Goal: Transaction & Acquisition: Book appointment/travel/reservation

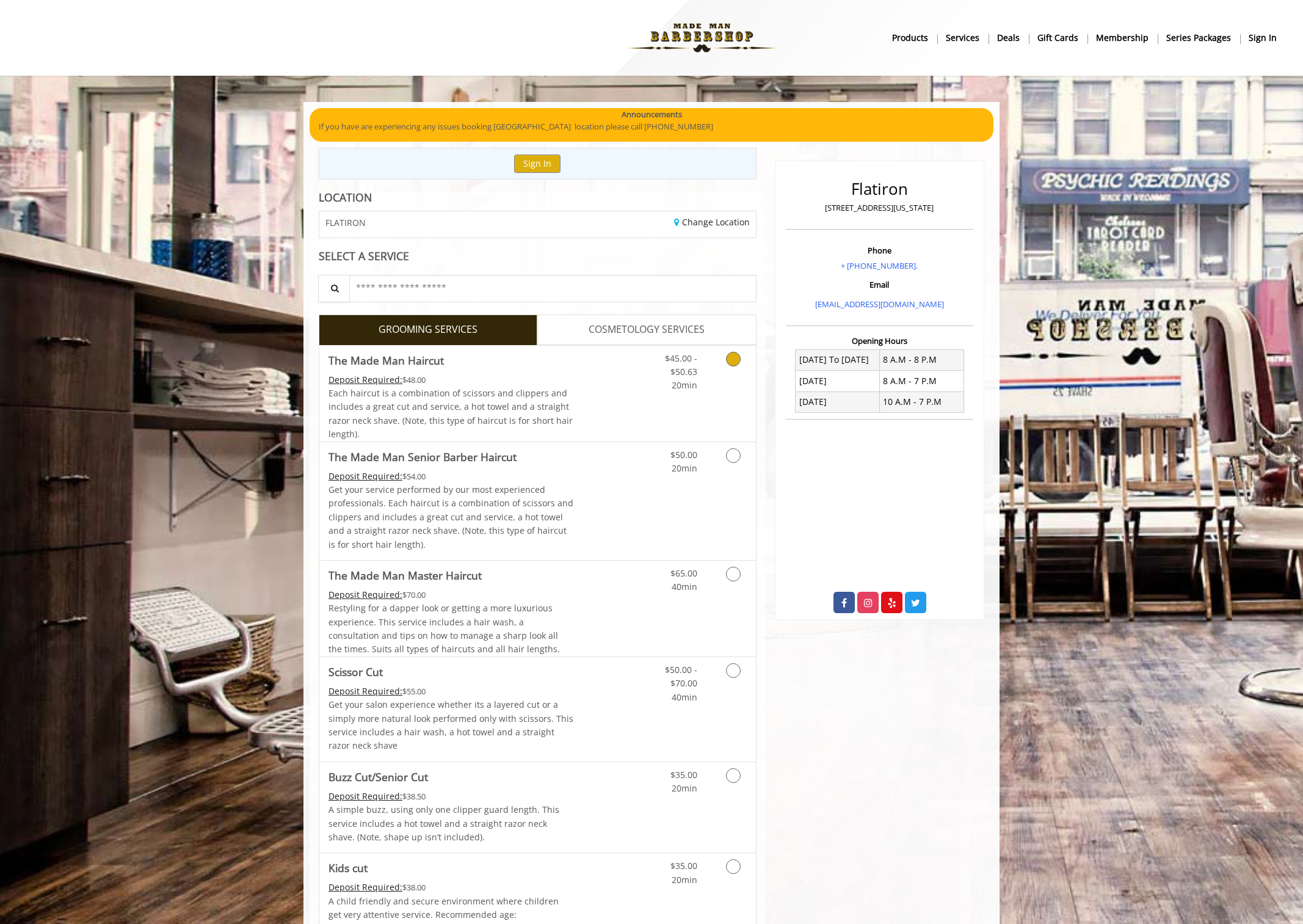
click at [694, 399] on div "$45.00 - $50.63 20min" at bounding box center [701, 393] width 109 height 96
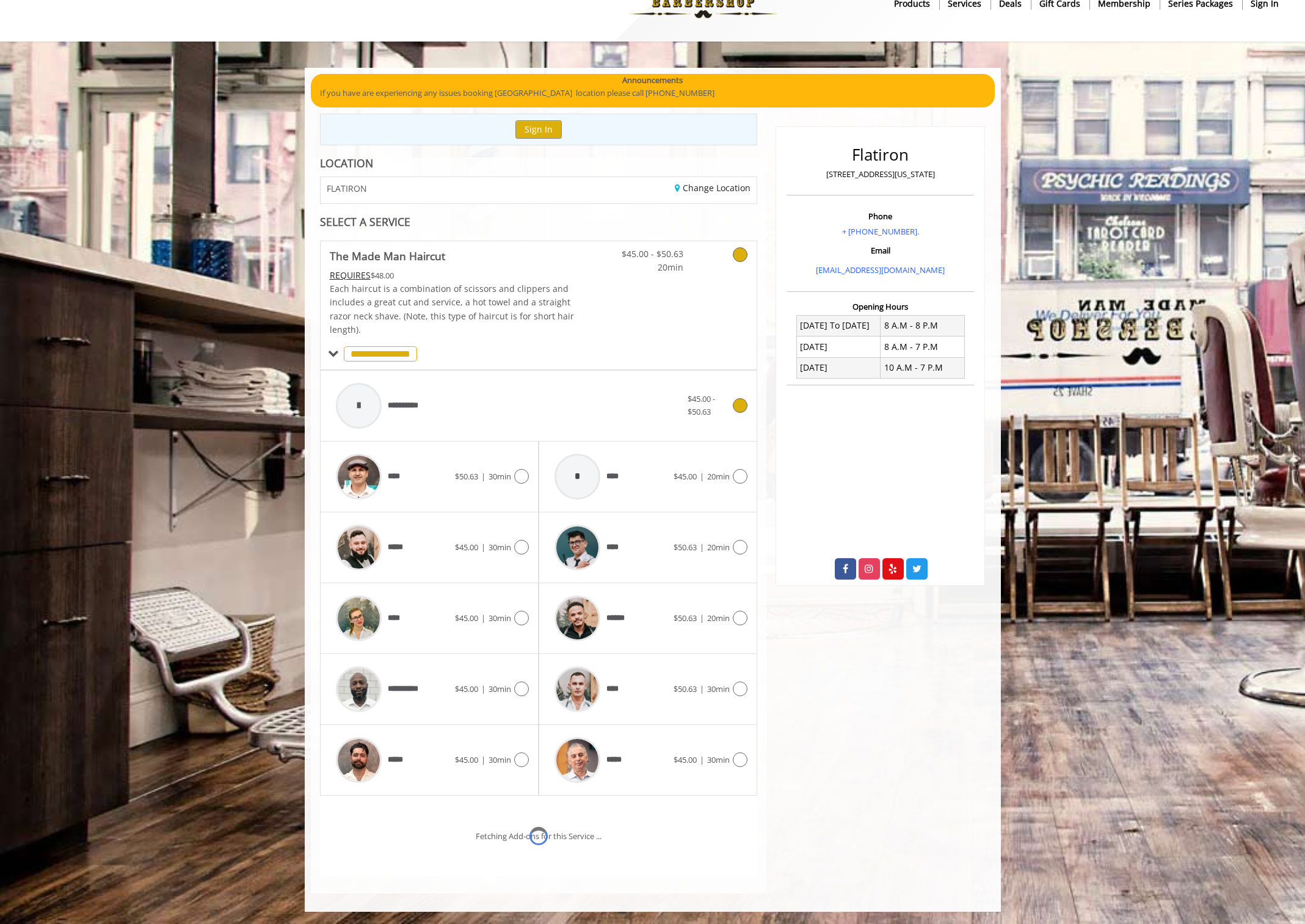
scroll to position [85, 0]
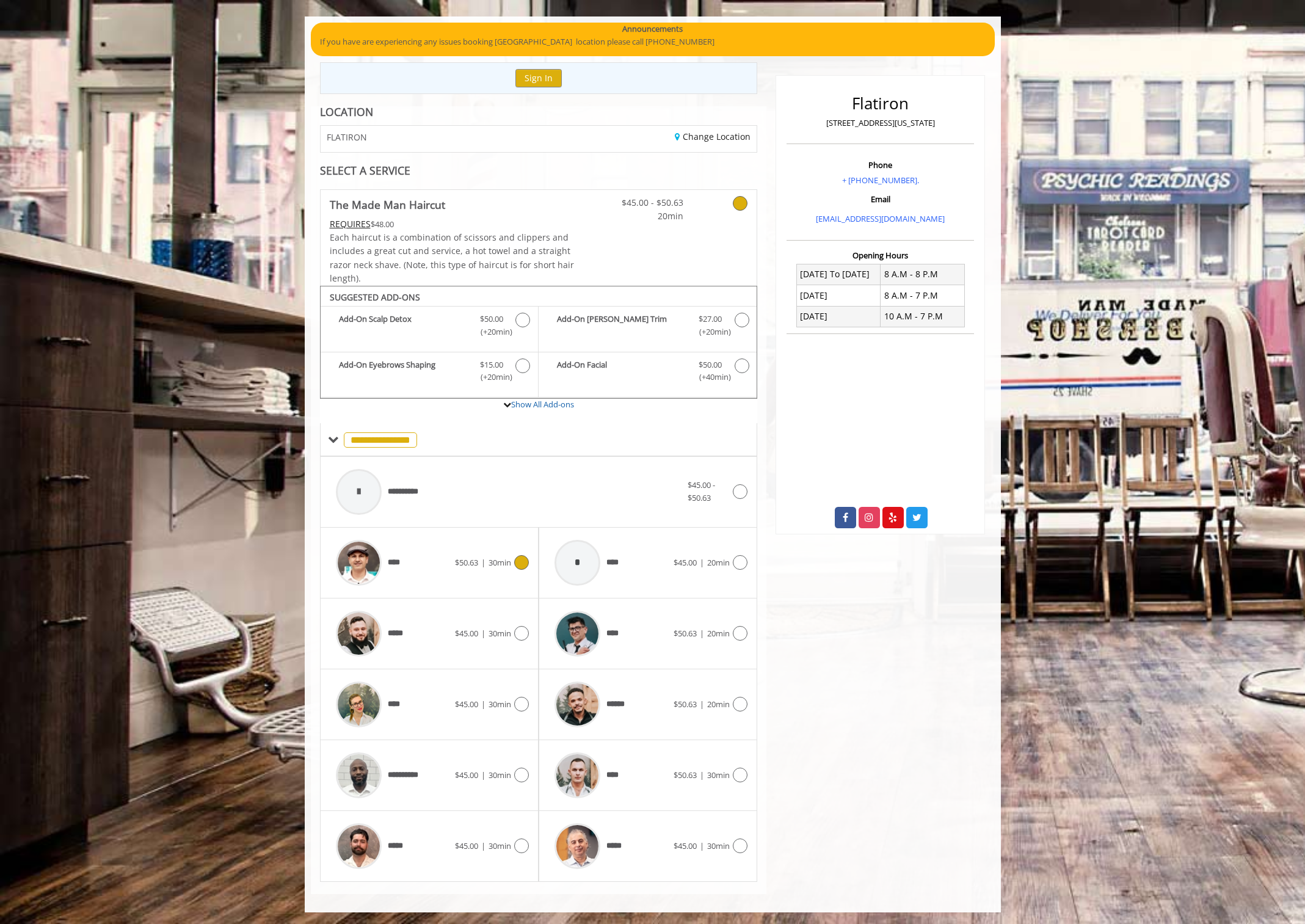
click at [514, 557] on div at bounding box center [520, 562] width 17 height 15
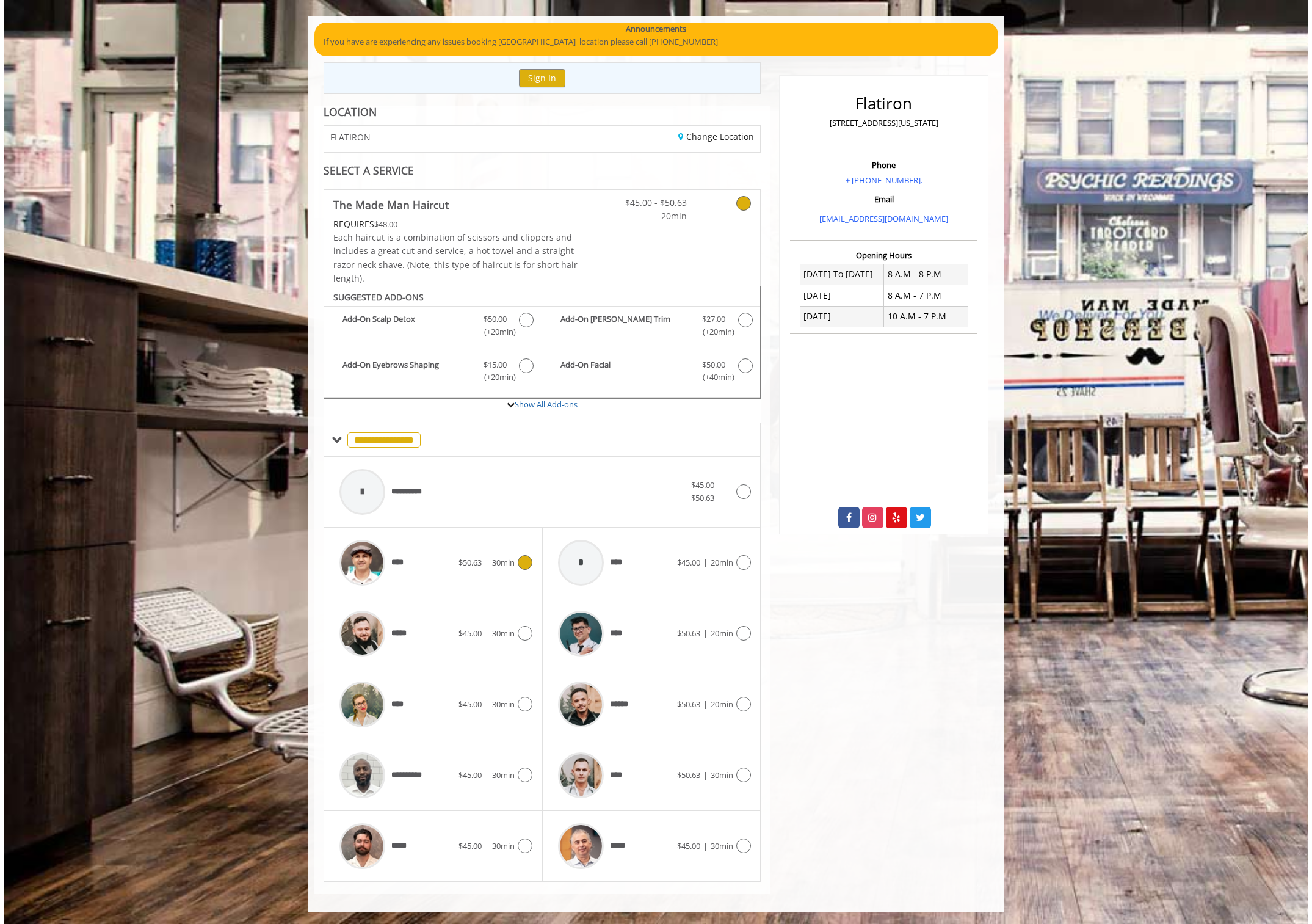
scroll to position [0, 0]
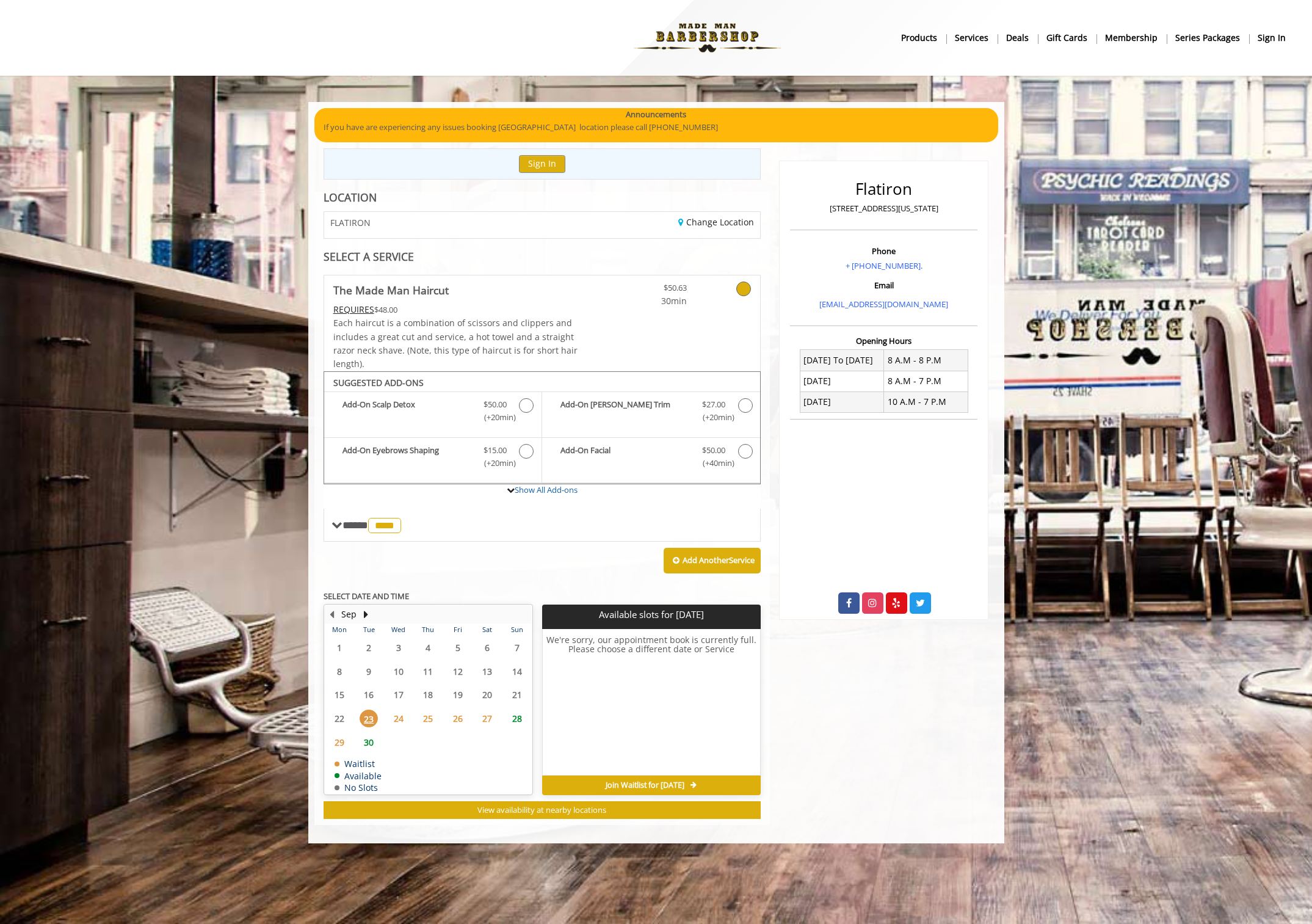
click at [406, 720] on span "24" at bounding box center [399, 718] width 18 height 17
click at [360, 611] on div "Sep" at bounding box center [349, 614] width 25 height 16
click at [363, 613] on button "Next Month" at bounding box center [366, 614] width 10 height 14
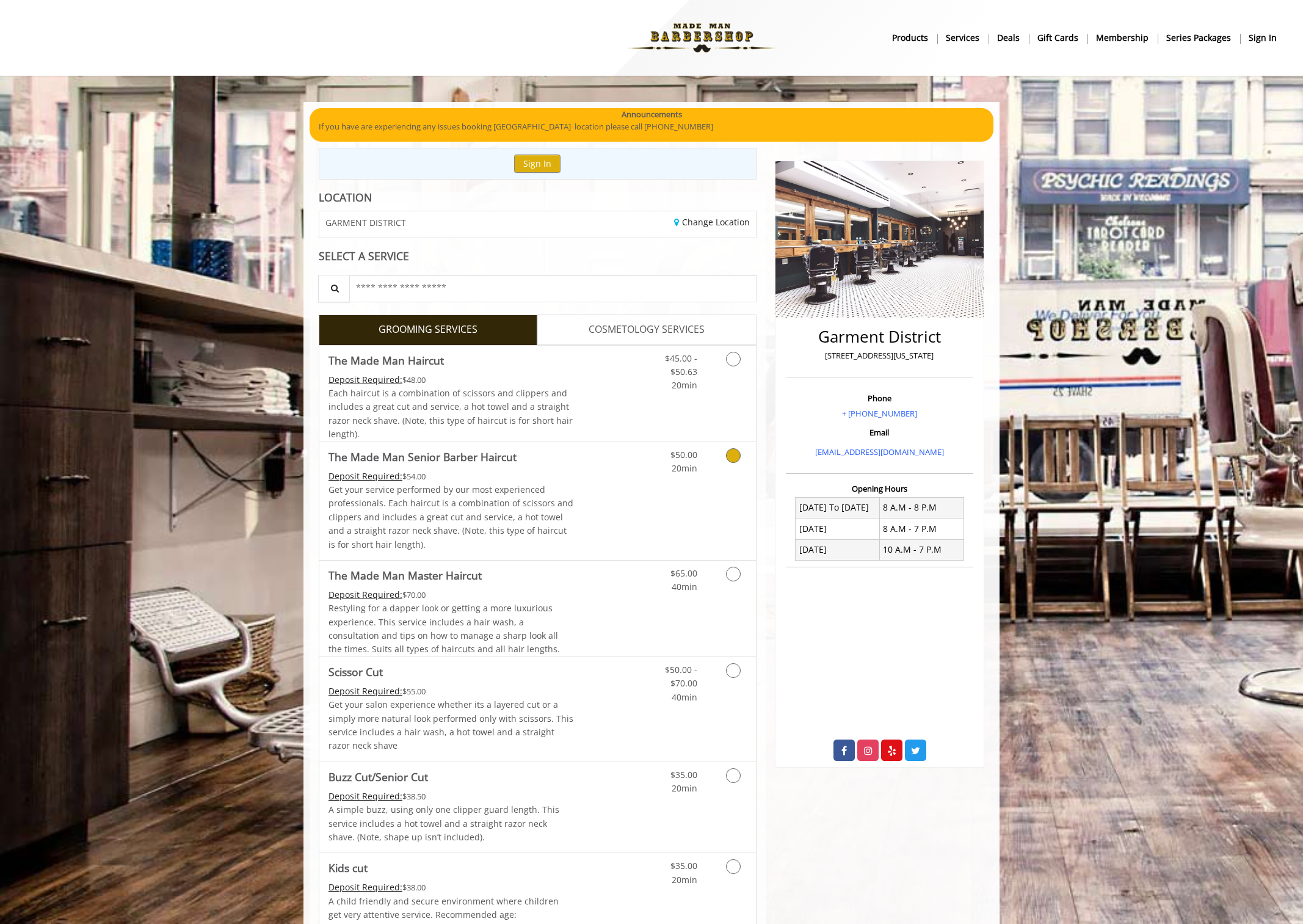
click at [677, 499] on div "$50.00 20min" at bounding box center [701, 501] width 109 height 118
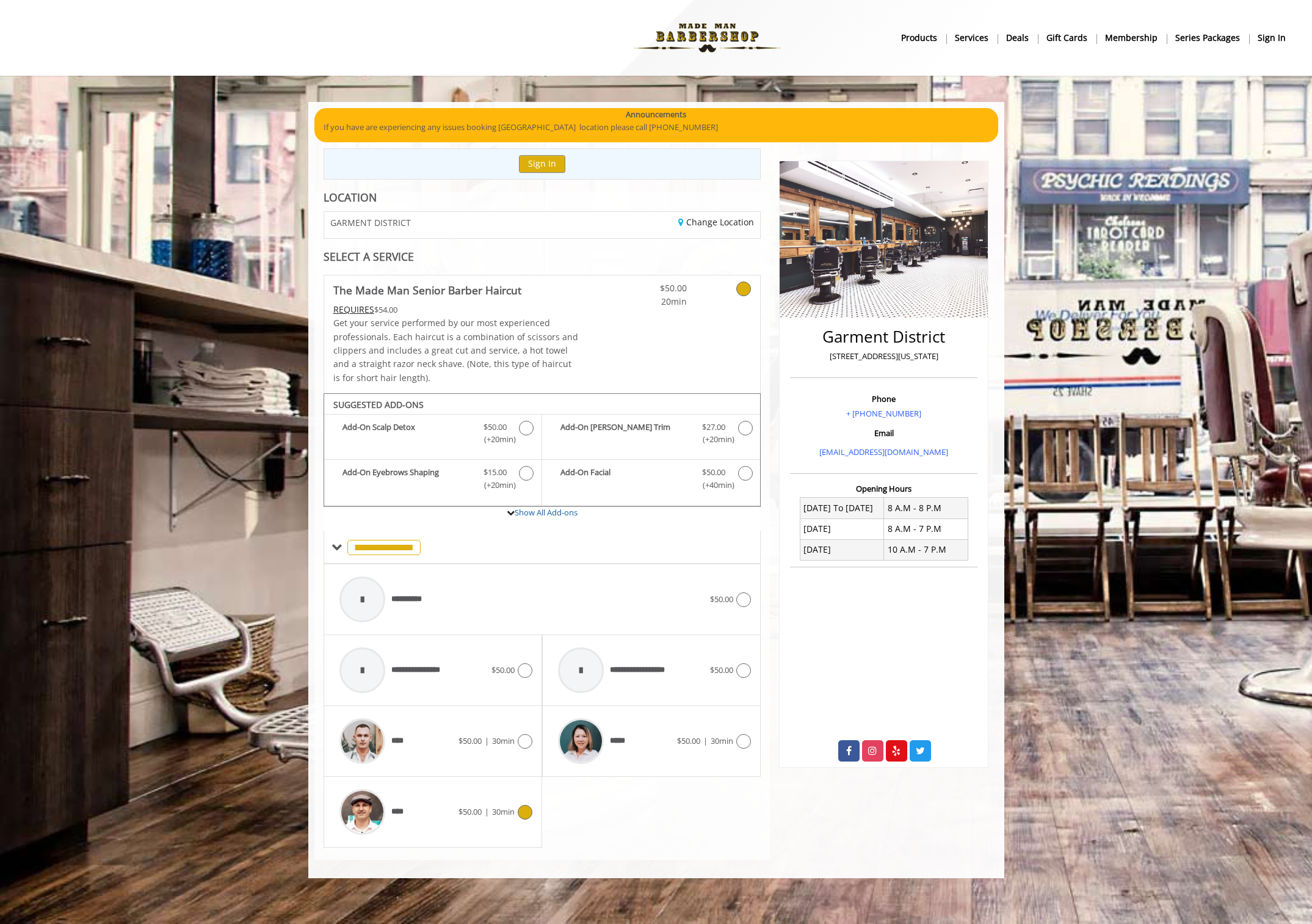
click at [512, 788] on div "**** $50.00 | 30min" at bounding box center [433, 812] width 199 height 58
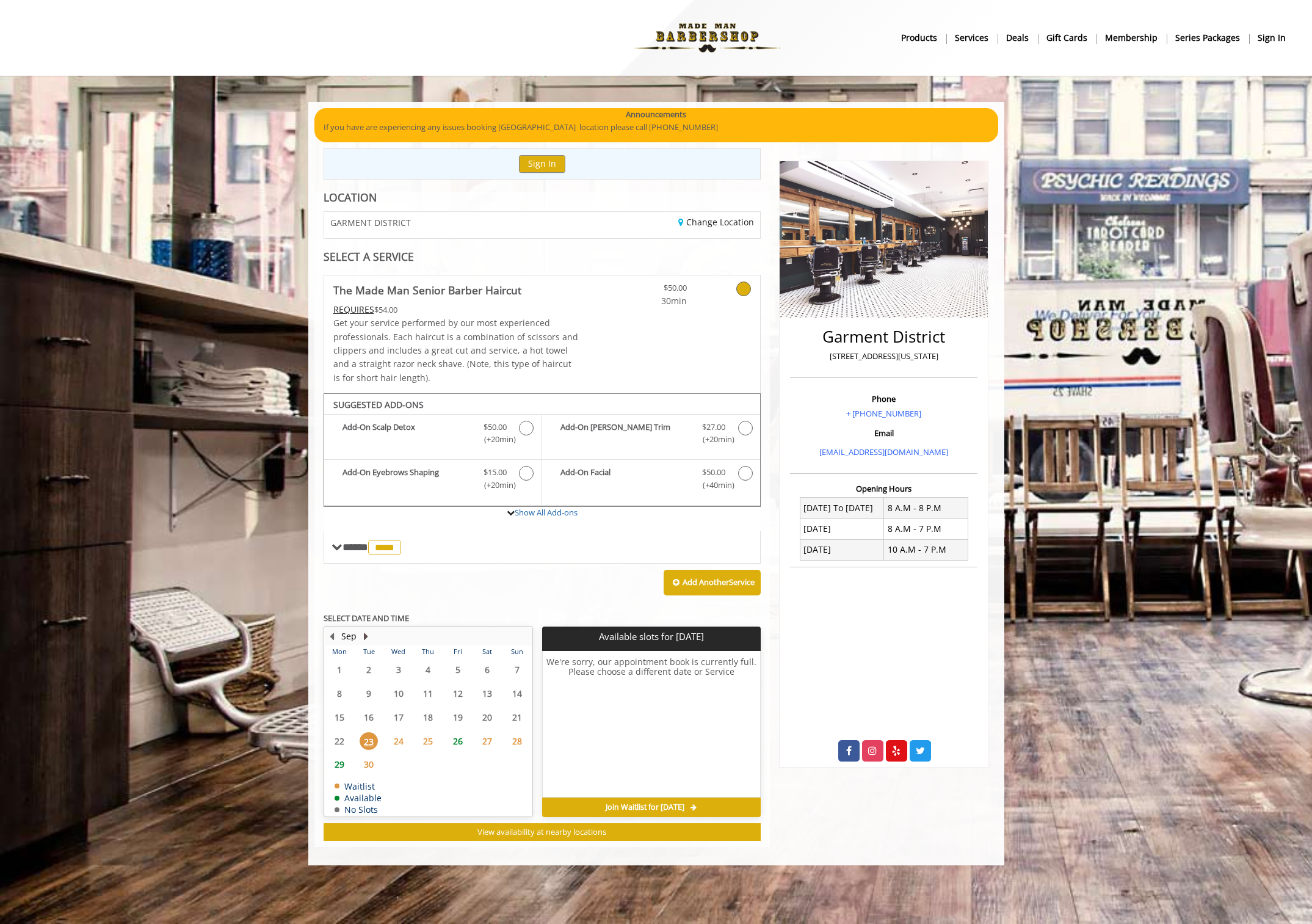
click at [365, 633] on button "Next Month" at bounding box center [366, 636] width 10 height 14
click at [403, 696] on span "8" at bounding box center [399, 693] width 18 height 17
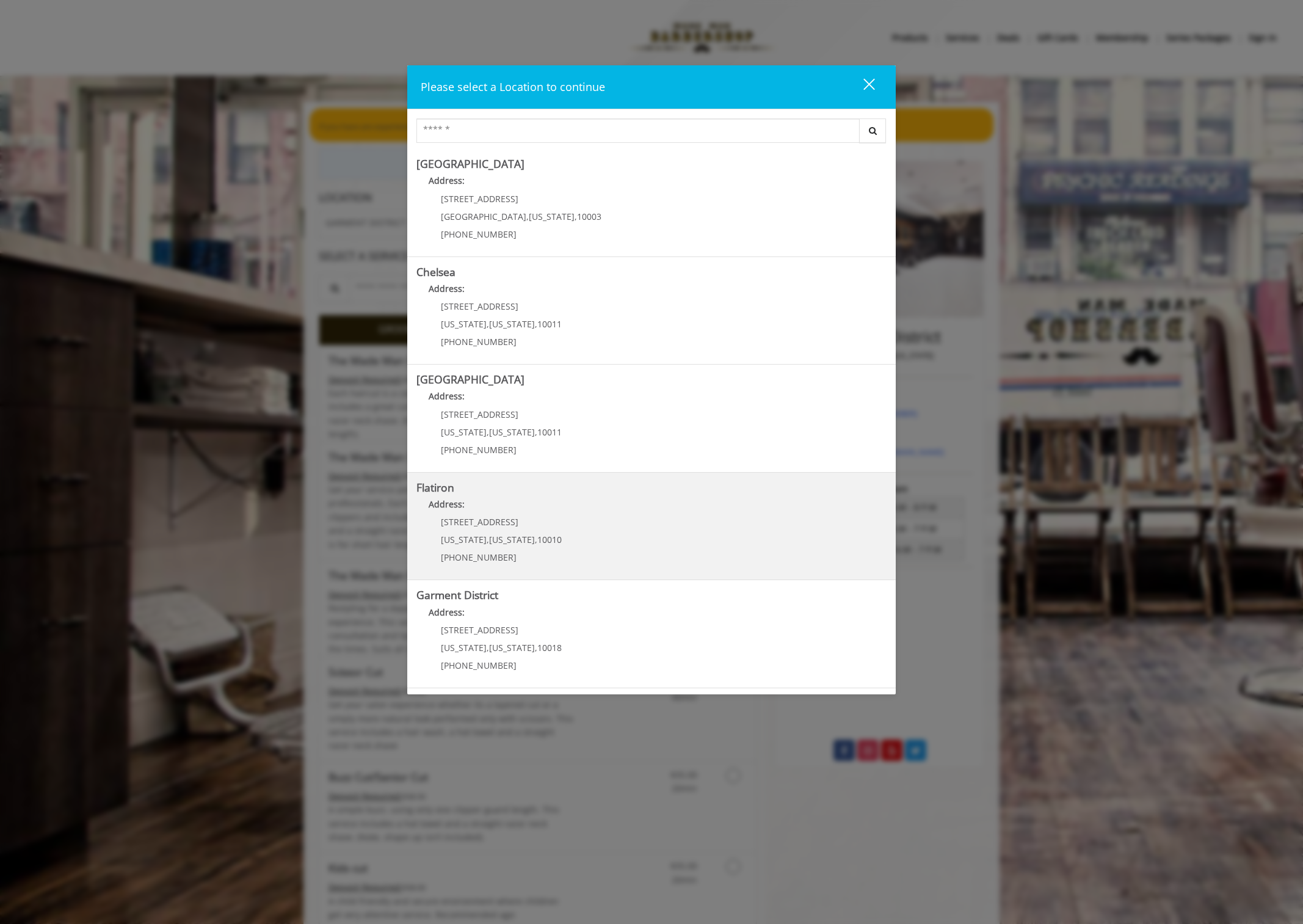
click at [522, 511] on "Address:" at bounding box center [652, 507] width 470 height 19
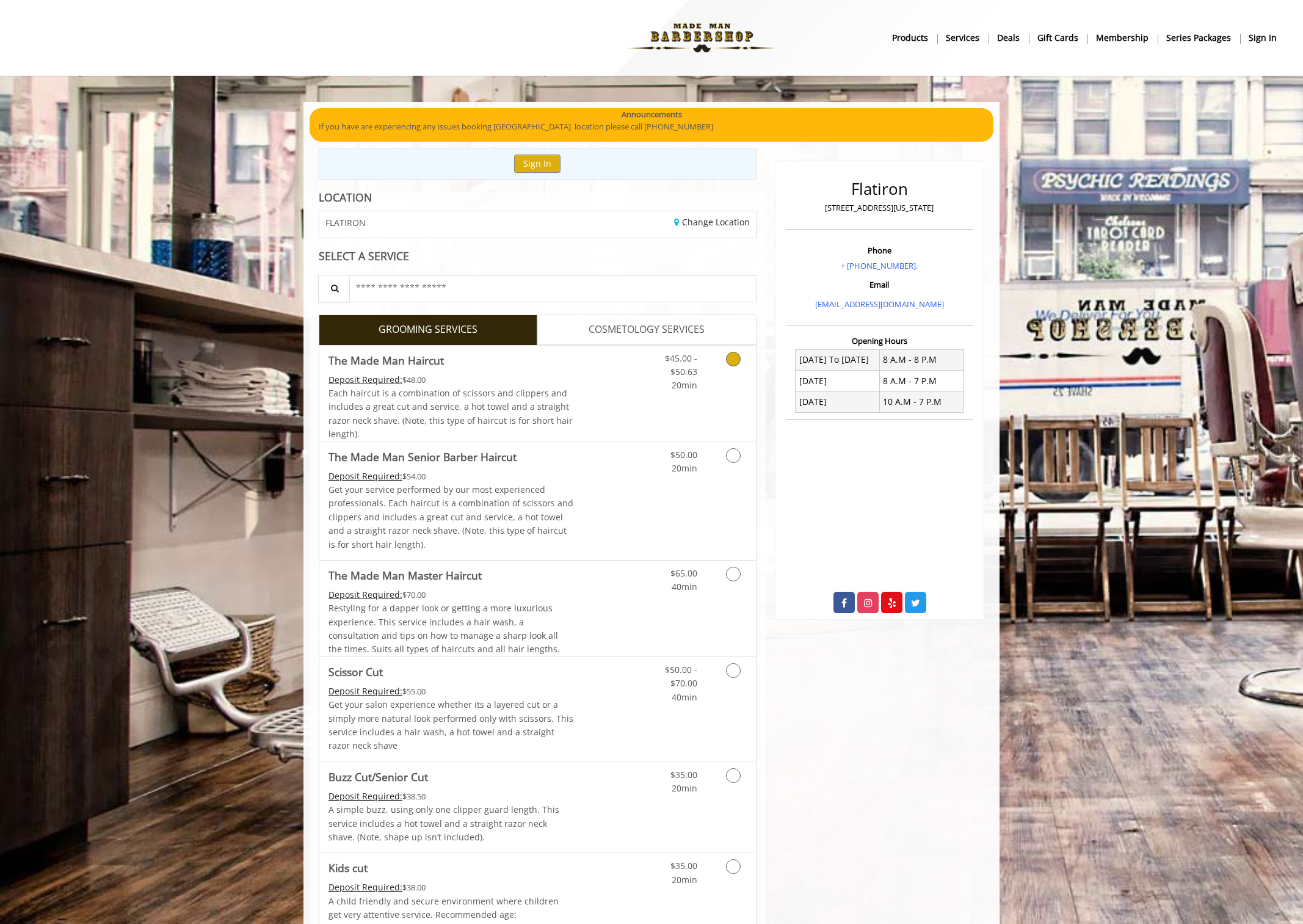
click at [604, 433] on link "Discounted Price" at bounding box center [610, 393] width 72 height 96
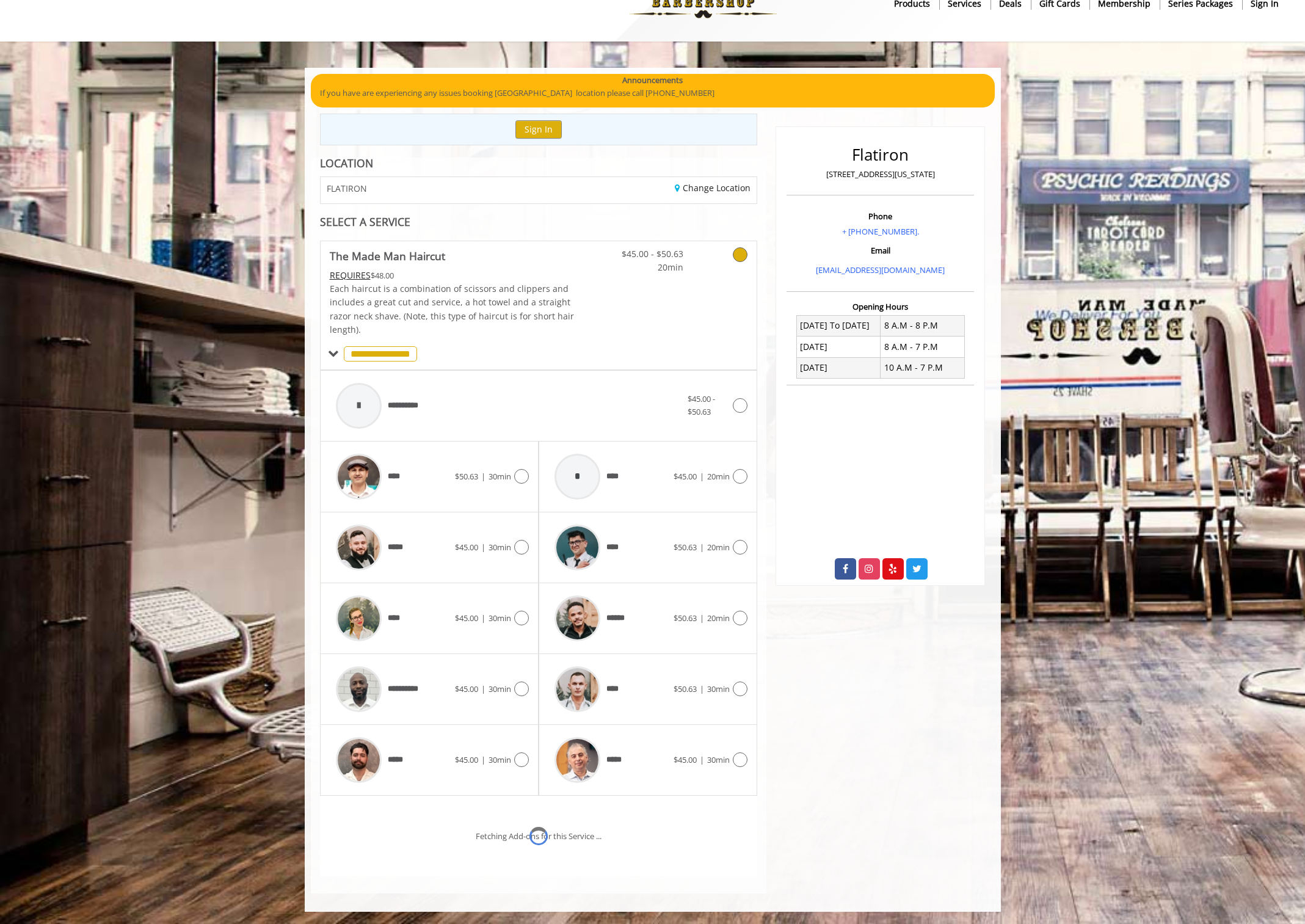
scroll to position [85, 0]
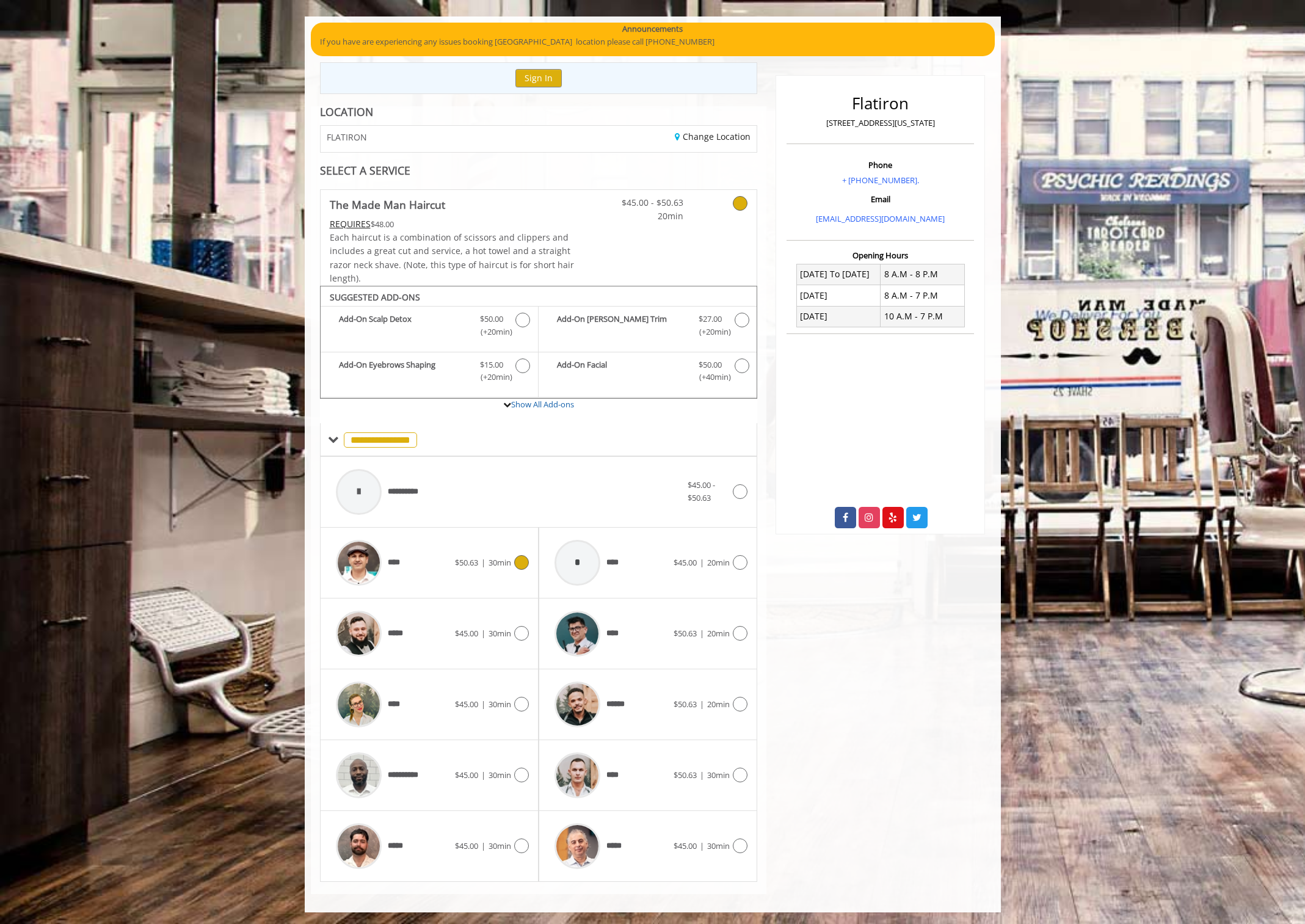
click at [450, 573] on div "****" at bounding box center [392, 563] width 125 height 58
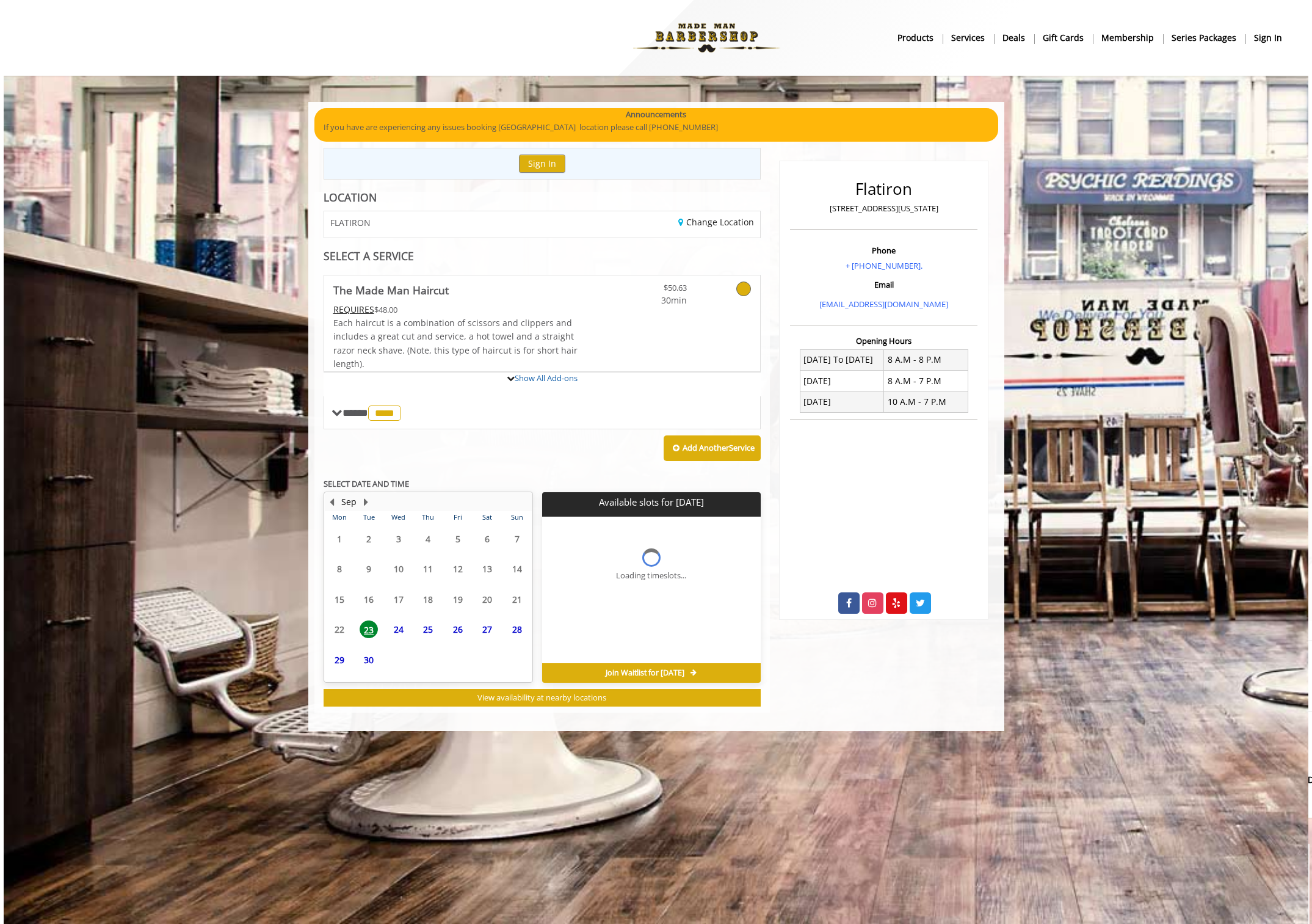
scroll to position [0, 0]
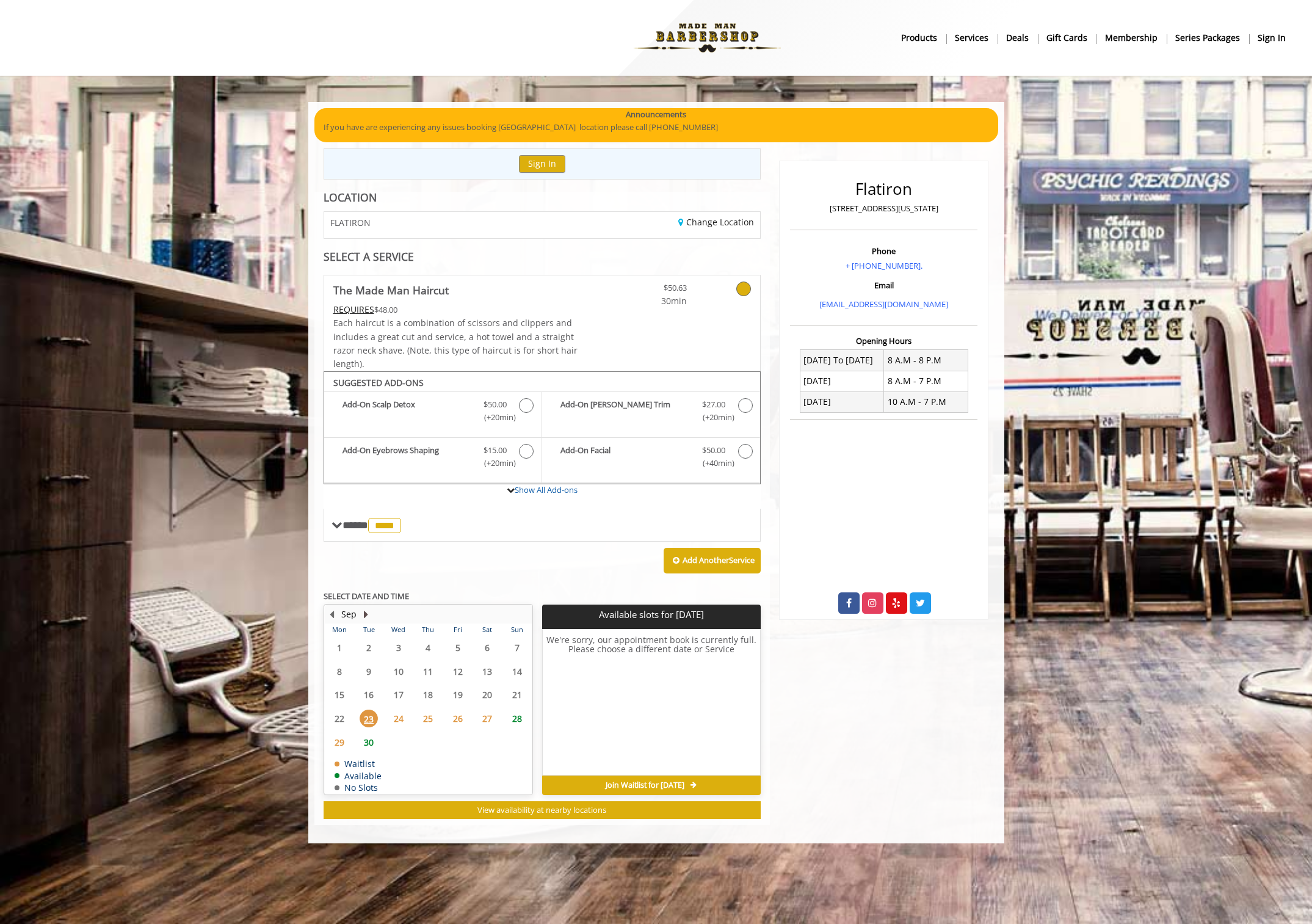
click at [367, 613] on button "Next Month" at bounding box center [366, 614] width 10 height 14
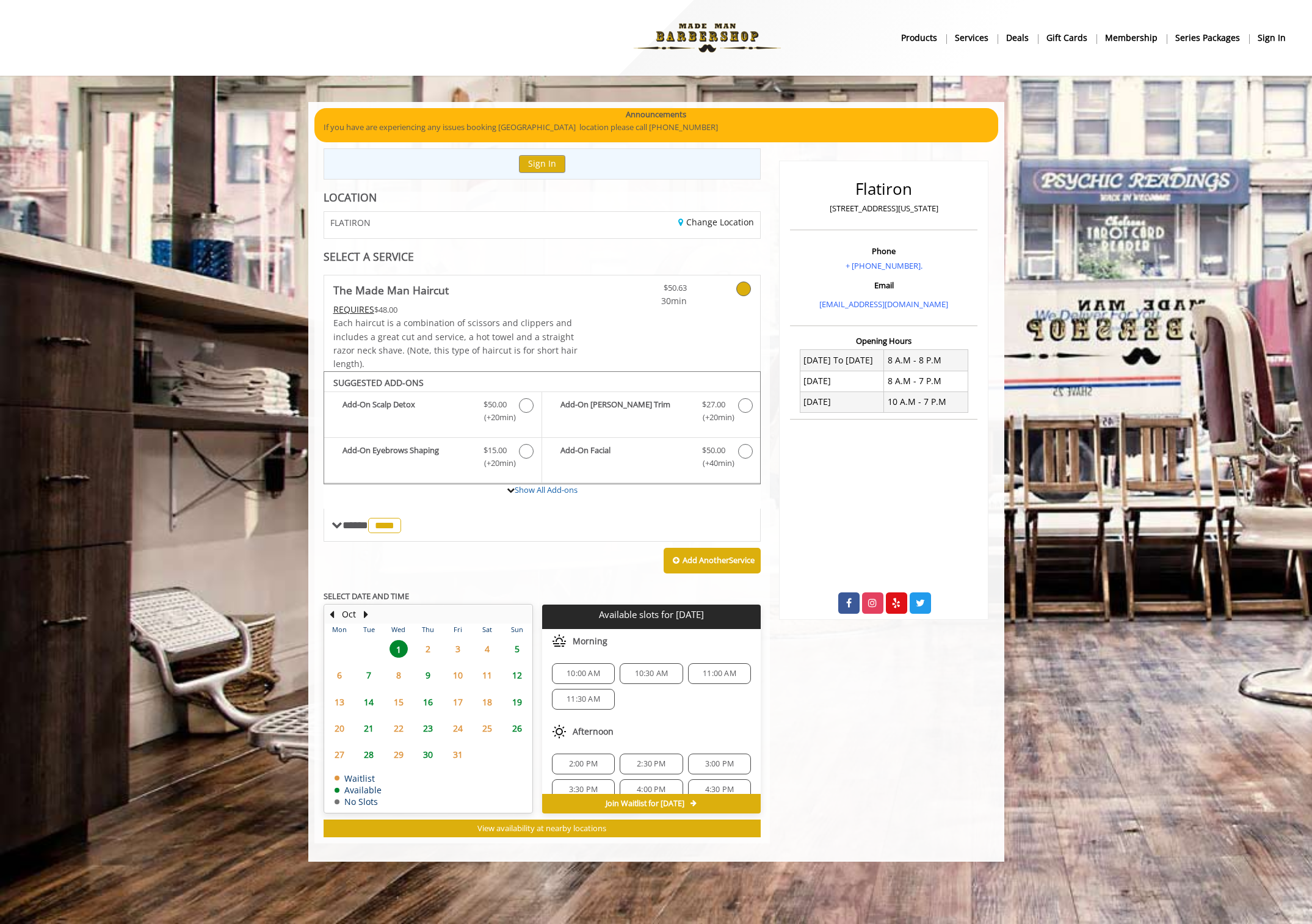
click at [514, 649] on span "5" at bounding box center [517, 648] width 18 height 17
click at [334, 611] on button "Previous Month" at bounding box center [332, 614] width 10 height 14
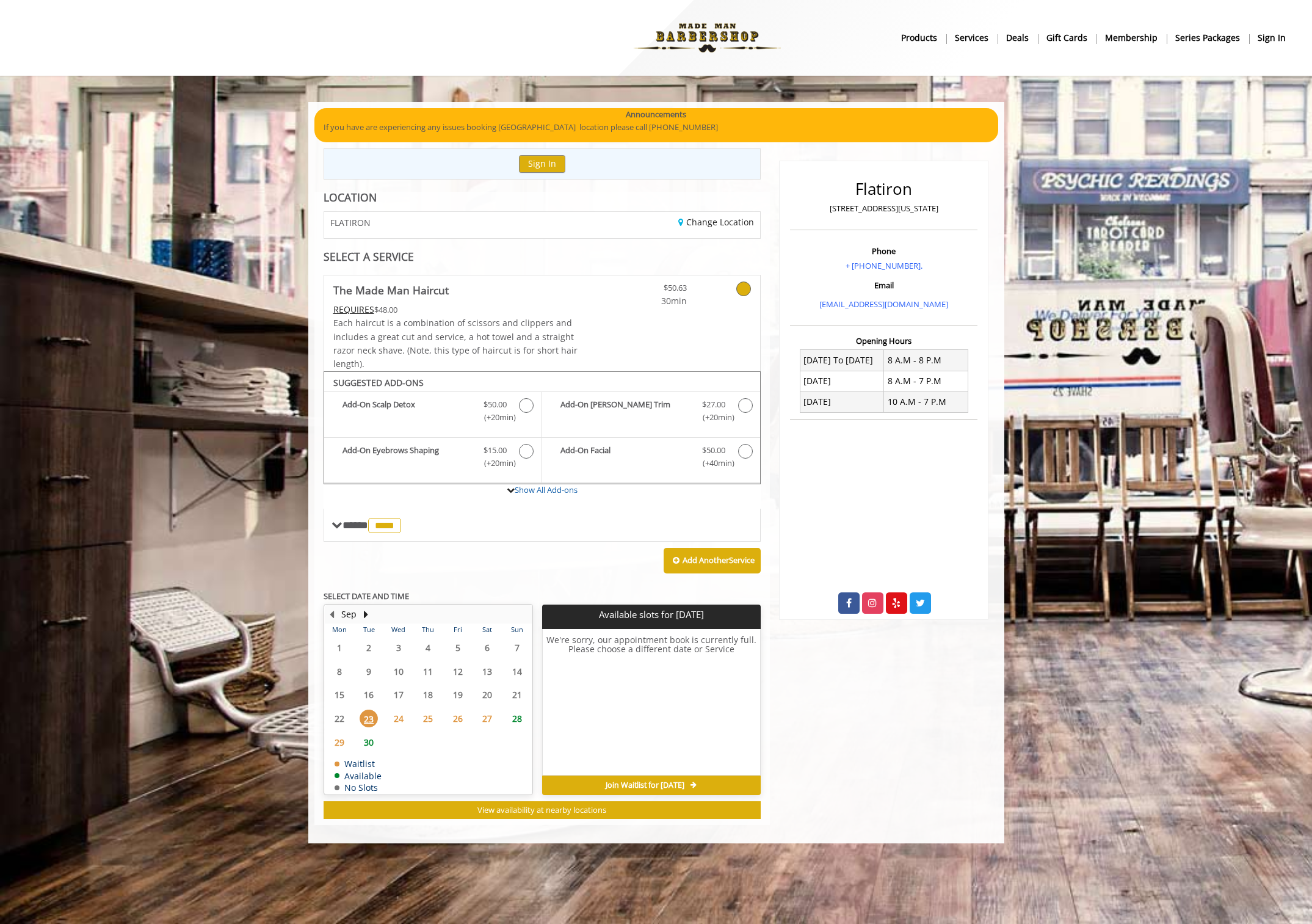
click at [525, 719] on span "28" at bounding box center [517, 718] width 18 height 17
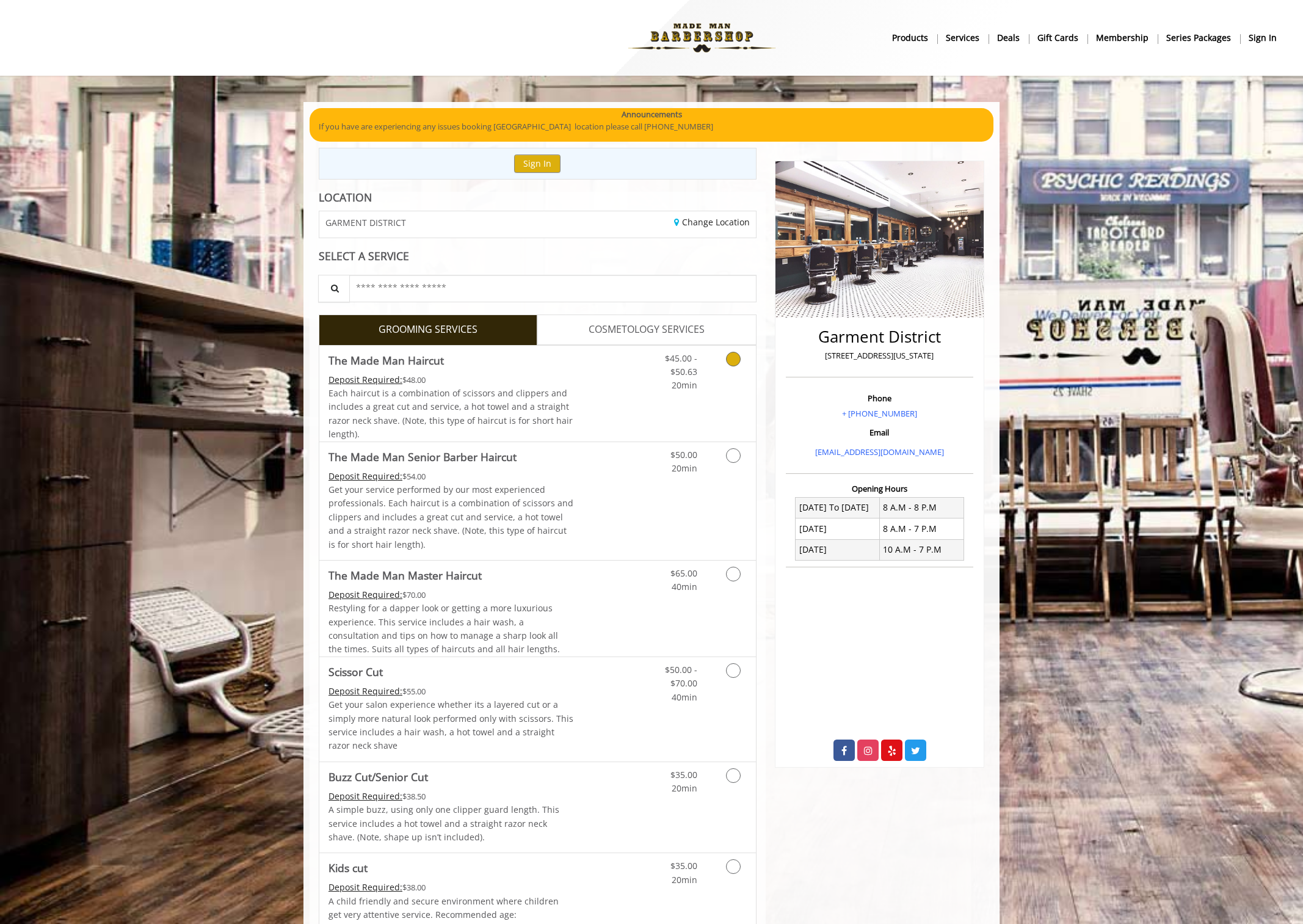
click at [569, 389] on div "Each haircut is a combination of scissors and clippers and includes a great cut…" at bounding box center [451, 413] width 245 height 55
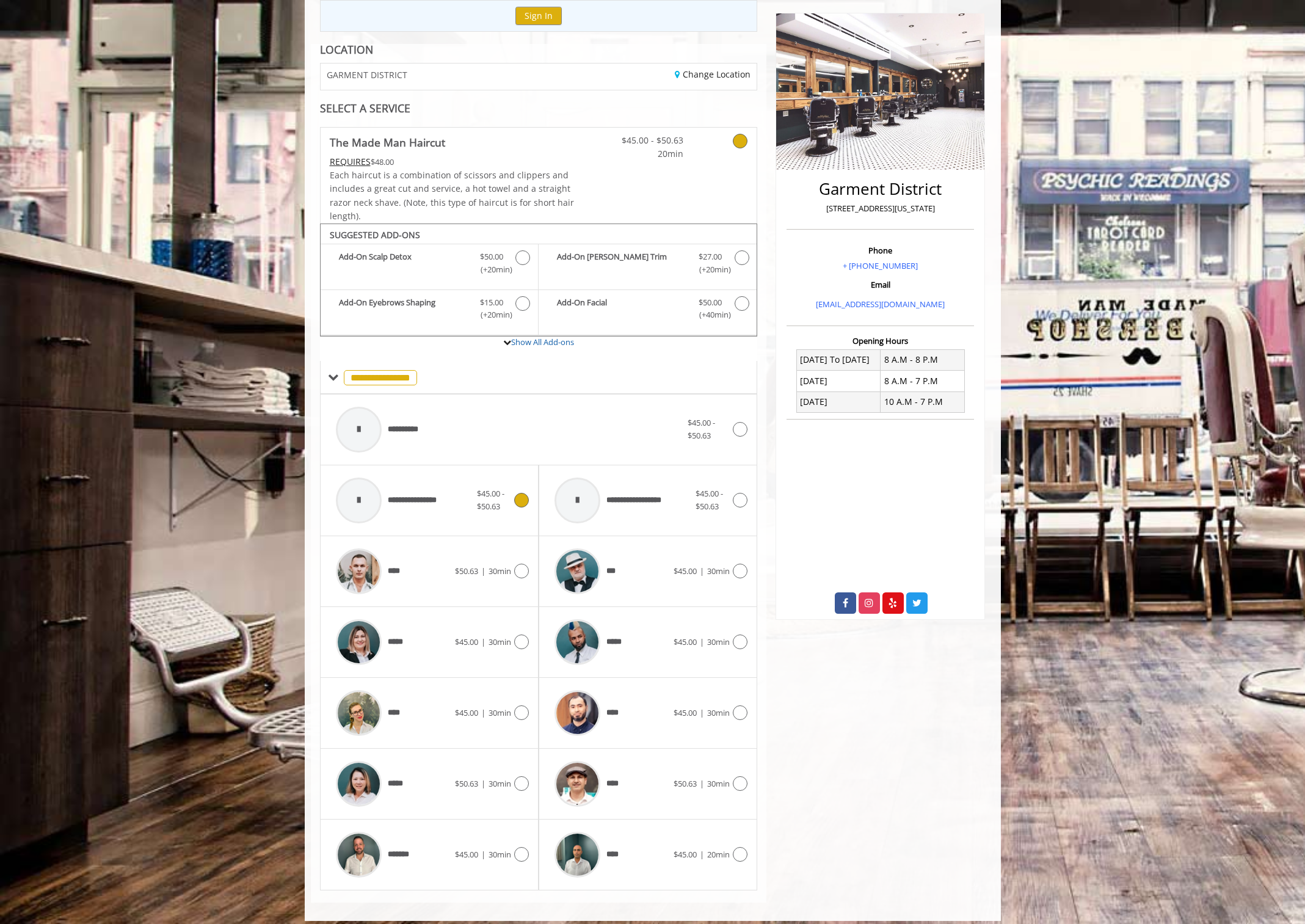
scroll to position [157, 0]
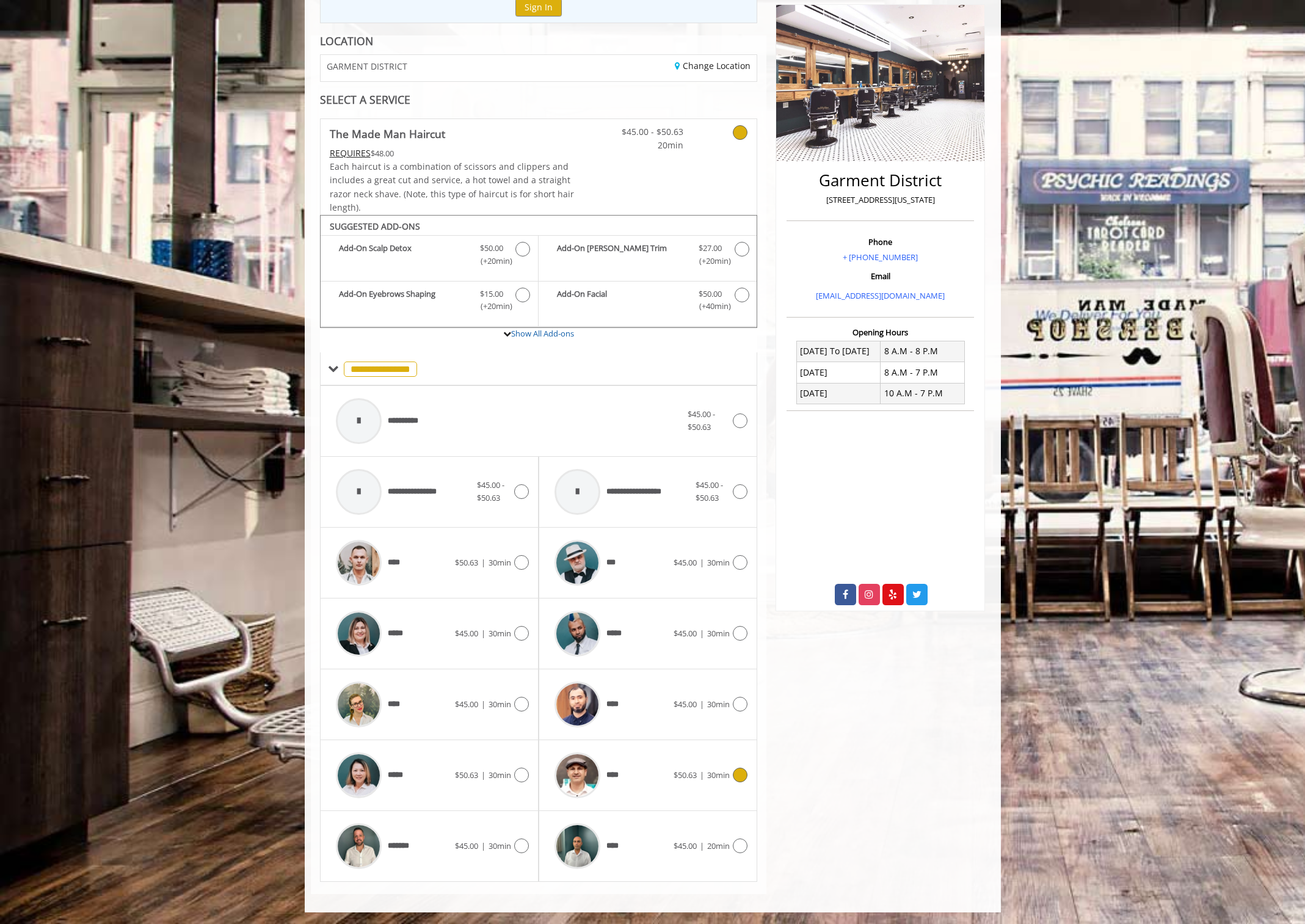
click at [661, 765] on div "****" at bounding box center [610, 775] width 125 height 58
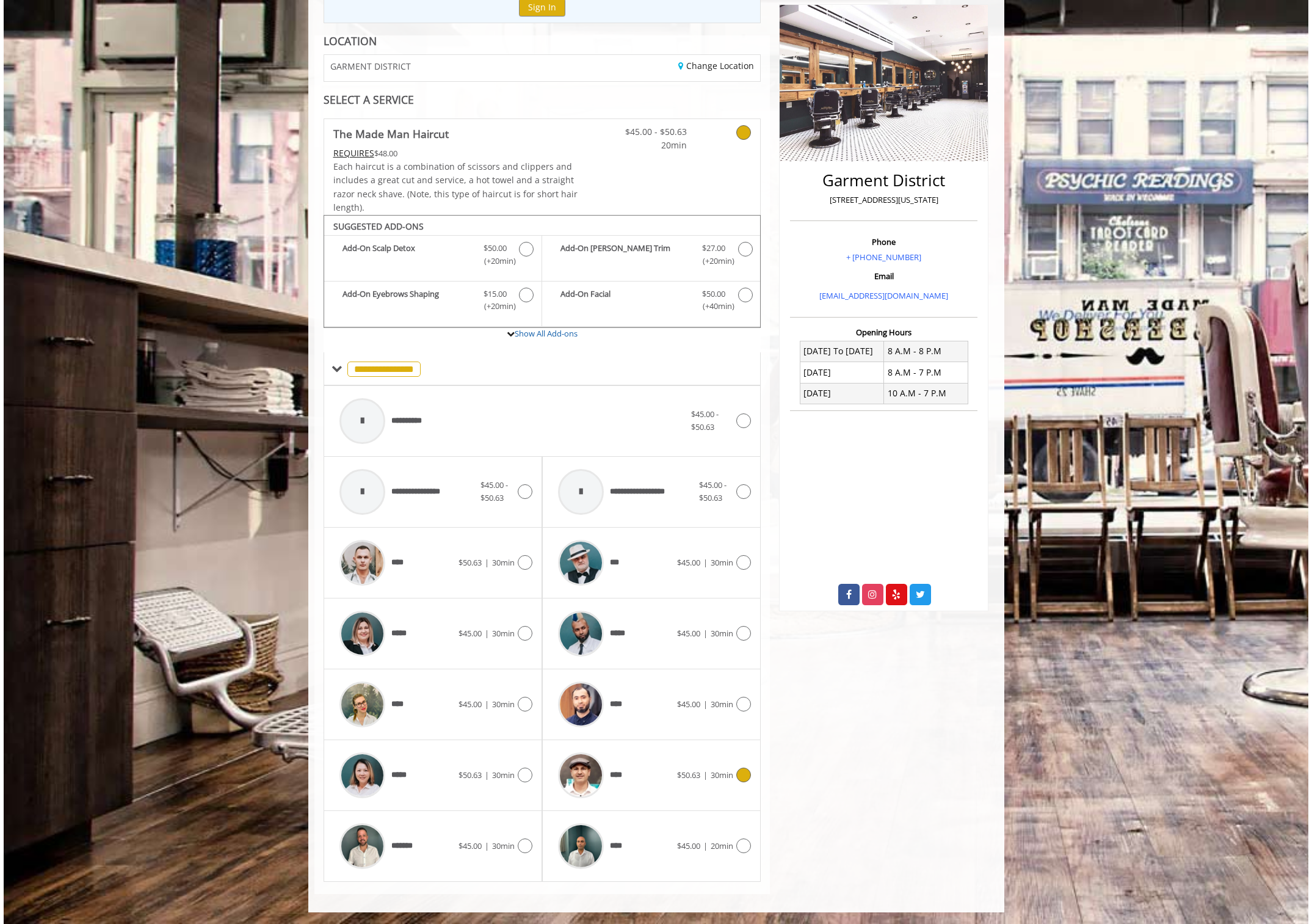
scroll to position [0, 0]
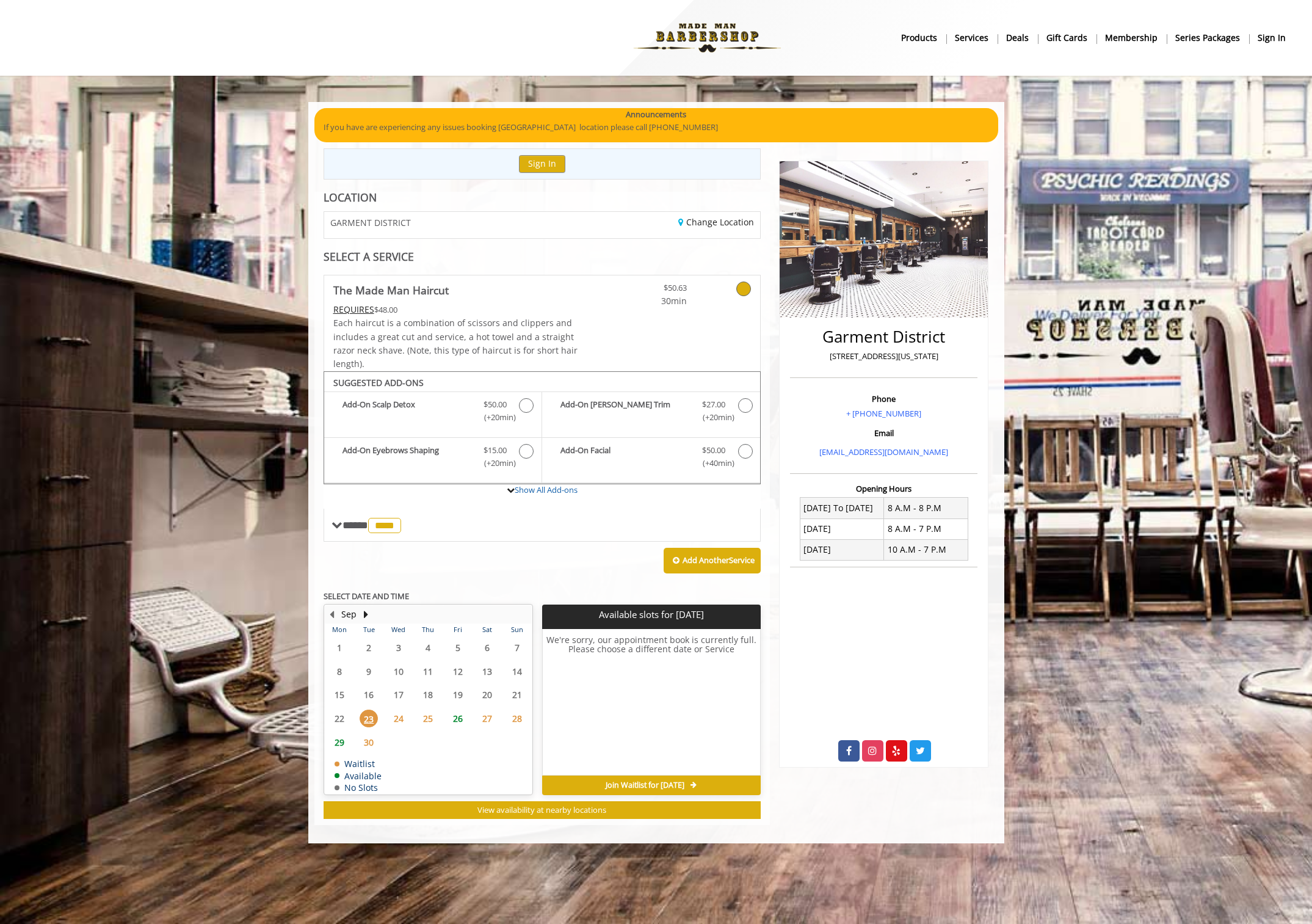
click at [371, 738] on span "30" at bounding box center [369, 742] width 18 height 17
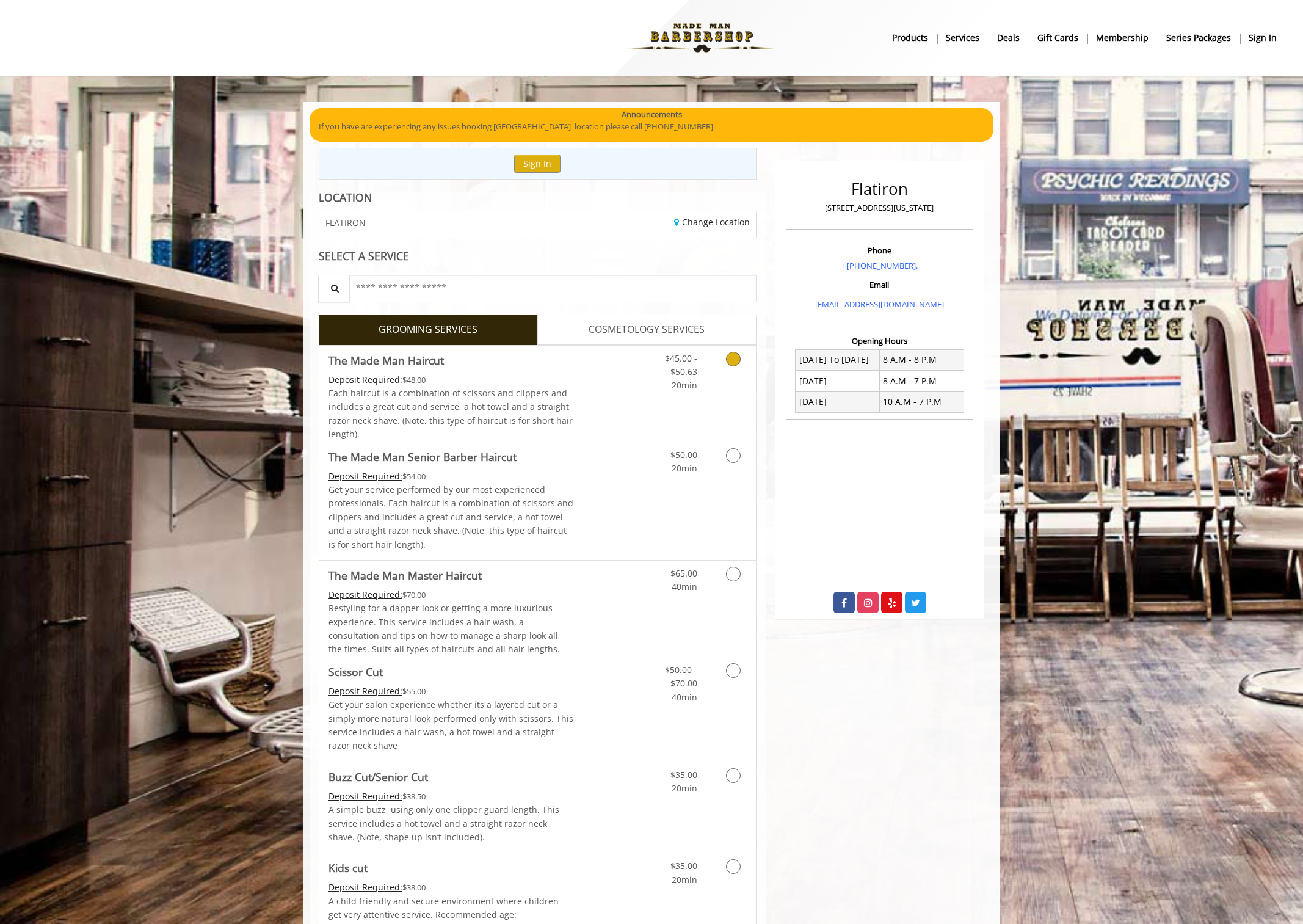
click at [575, 410] on link "Discounted Price" at bounding box center [610, 393] width 72 height 96
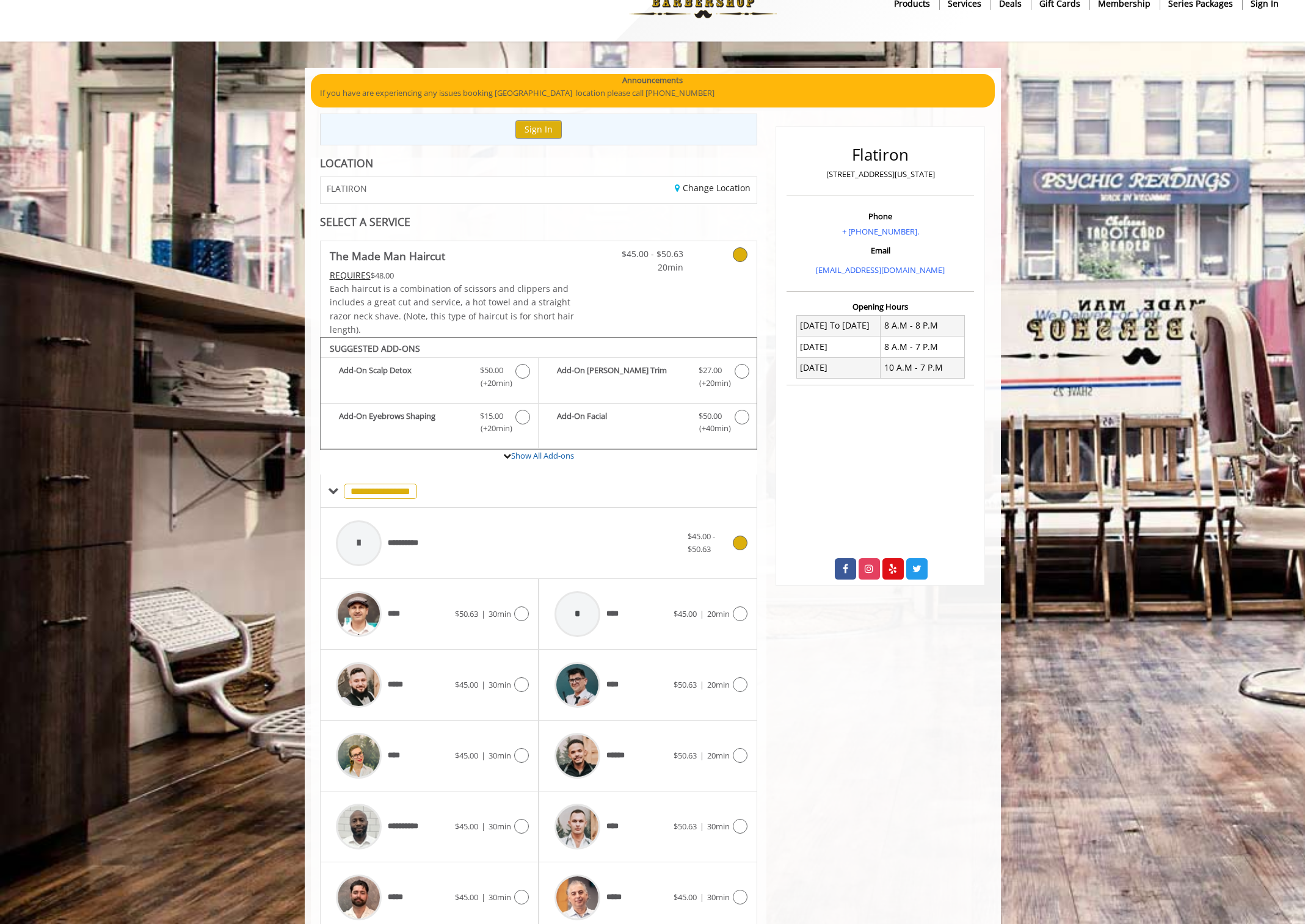
scroll to position [85, 0]
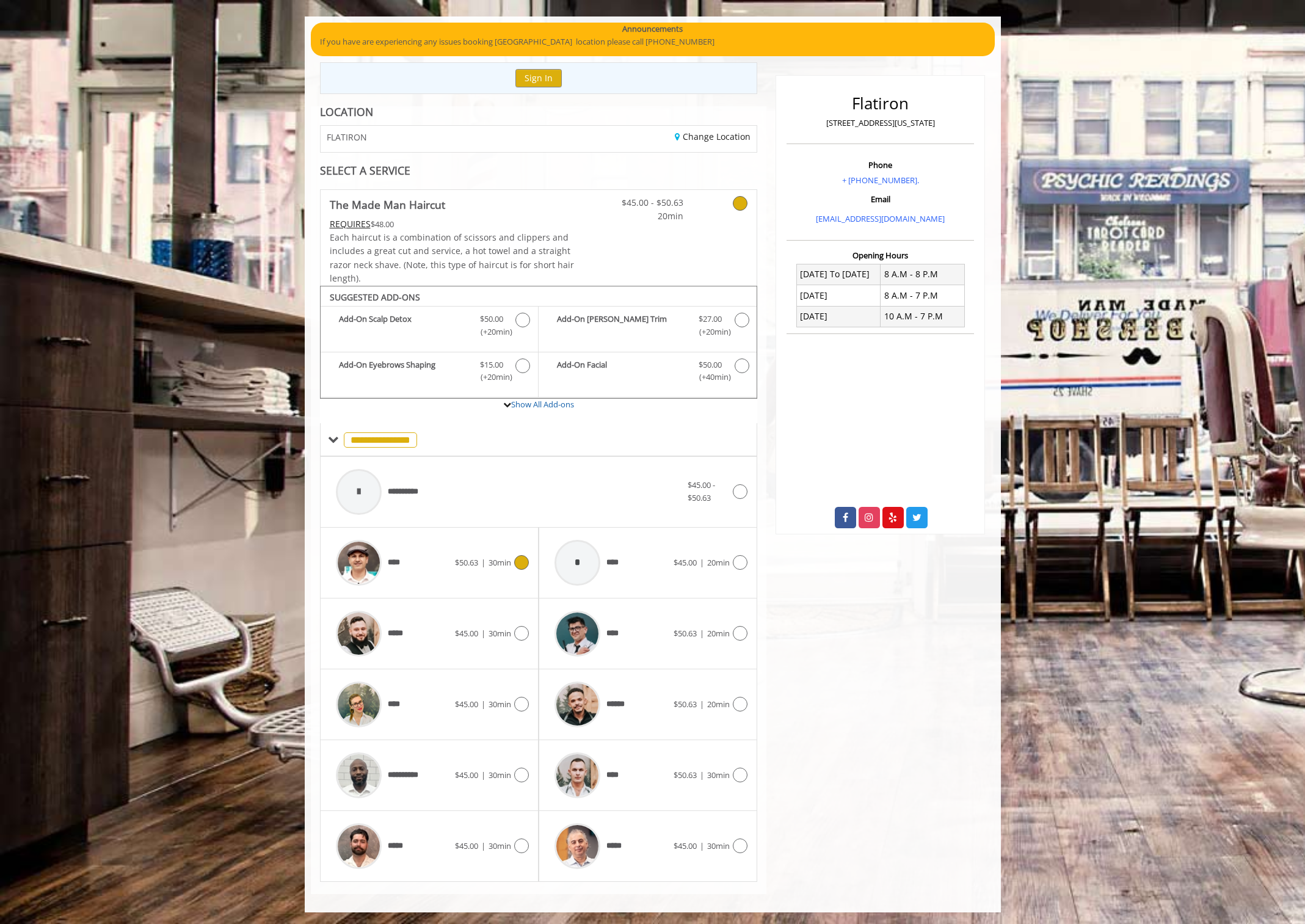
click at [440, 556] on div "****" at bounding box center [392, 563] width 125 height 58
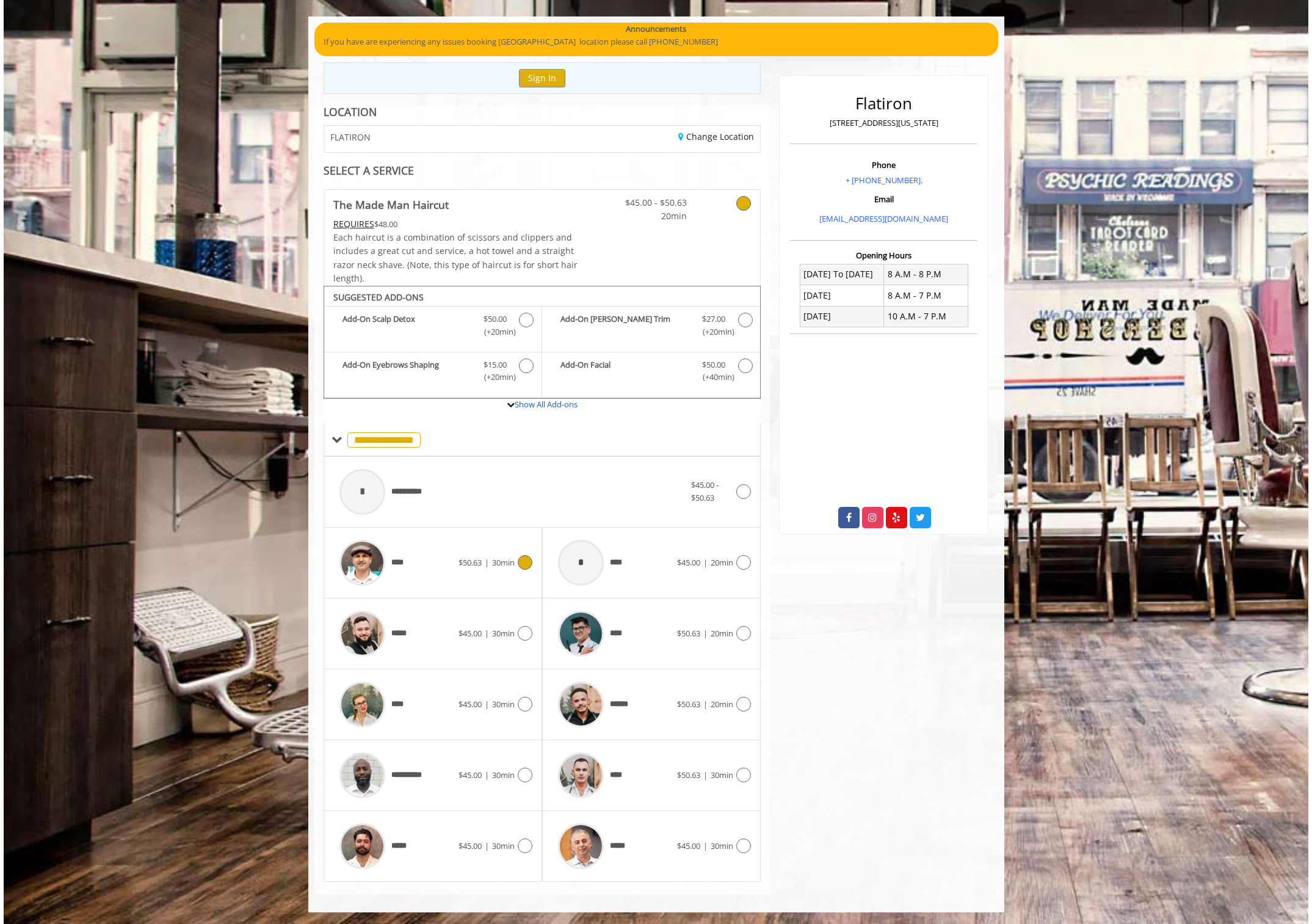
scroll to position [0, 0]
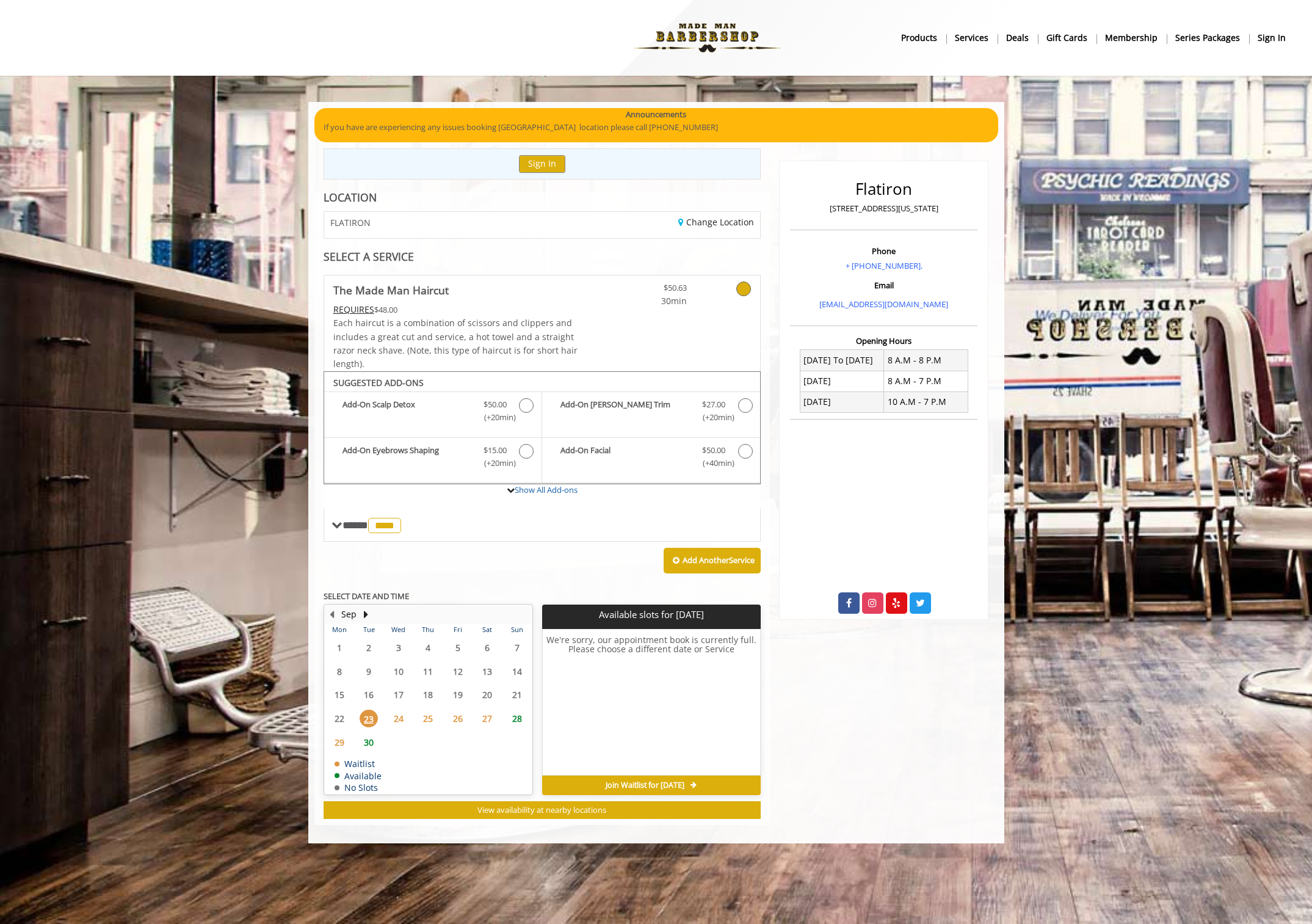
click at [518, 720] on span "28" at bounding box center [517, 718] width 18 height 17
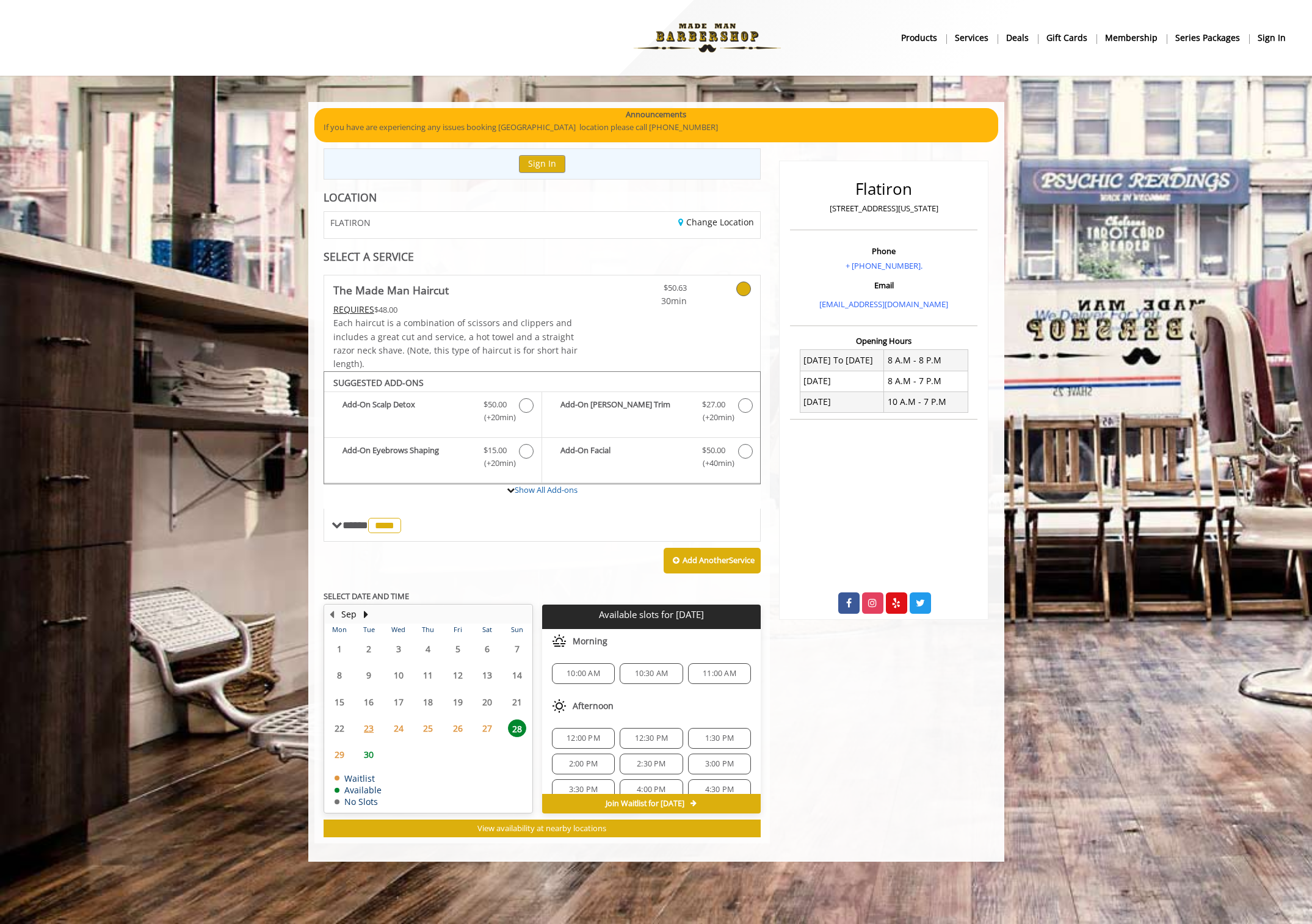
click at [368, 755] on span "30" at bounding box center [369, 754] width 18 height 17
click at [364, 611] on button "Next Month" at bounding box center [366, 614] width 10 height 14
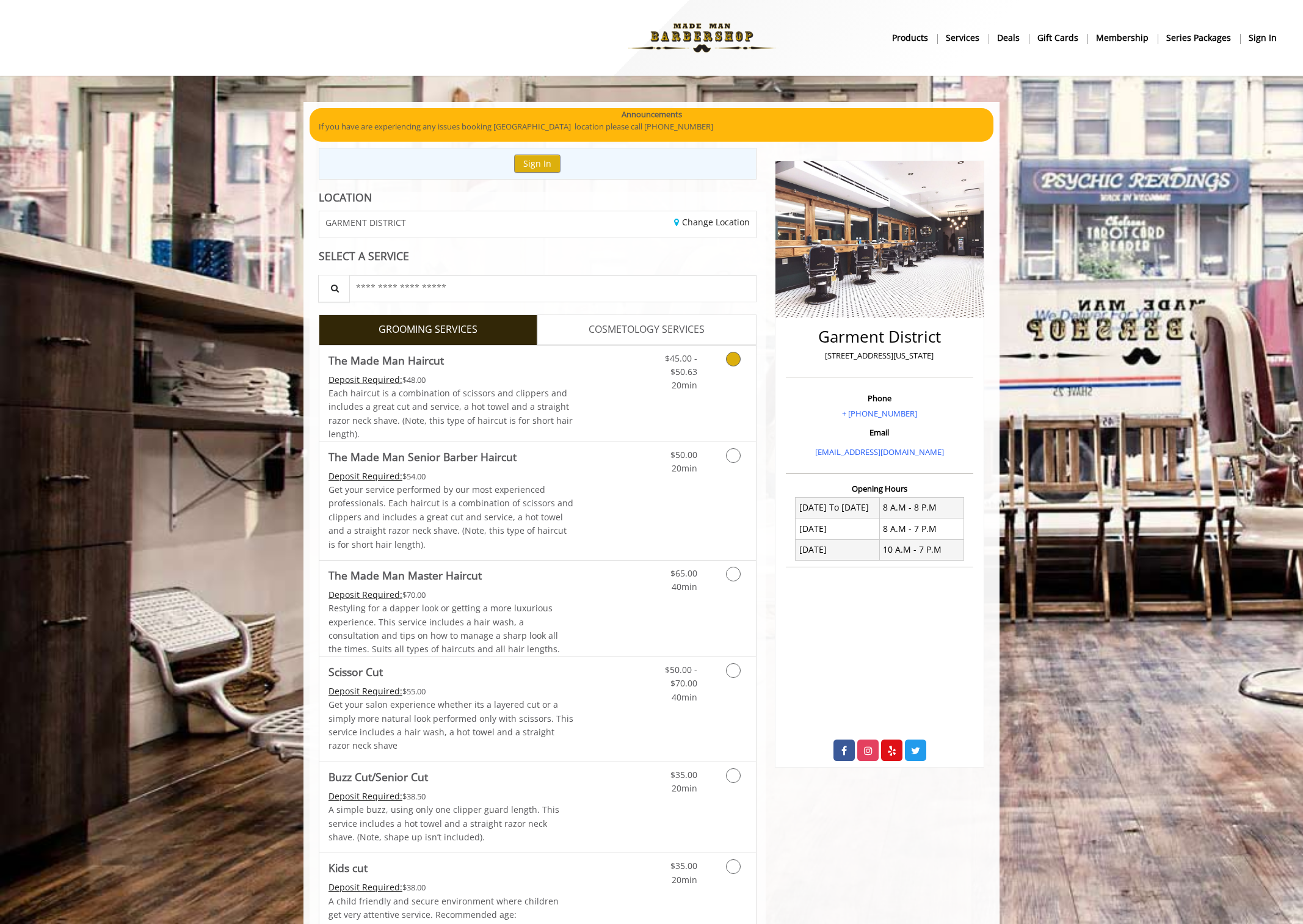
click at [573, 402] on div "Each haircut is a combination of scissors and clippers and includes a great cut…" at bounding box center [451, 413] width 245 height 55
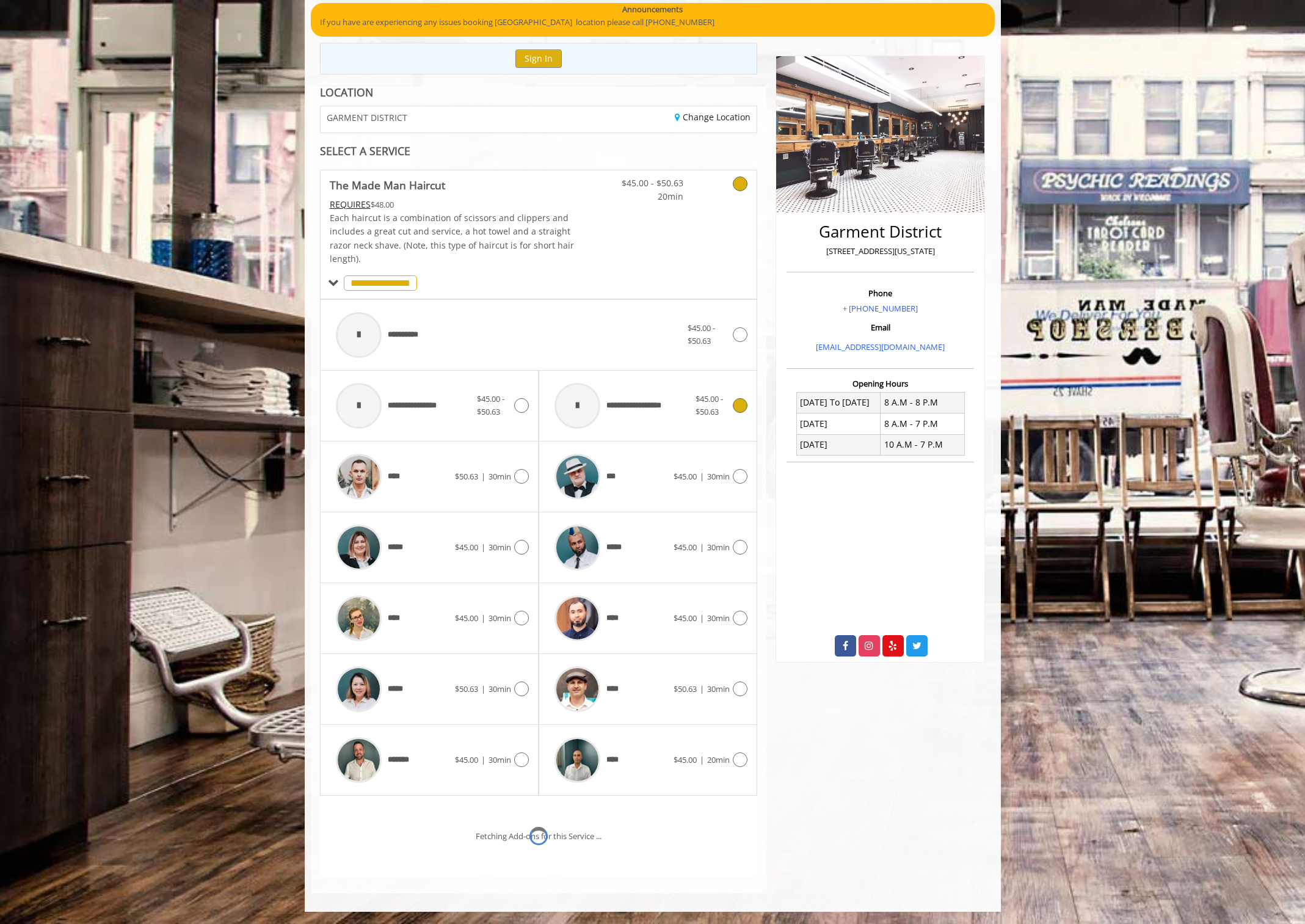
scroll to position [157, 0]
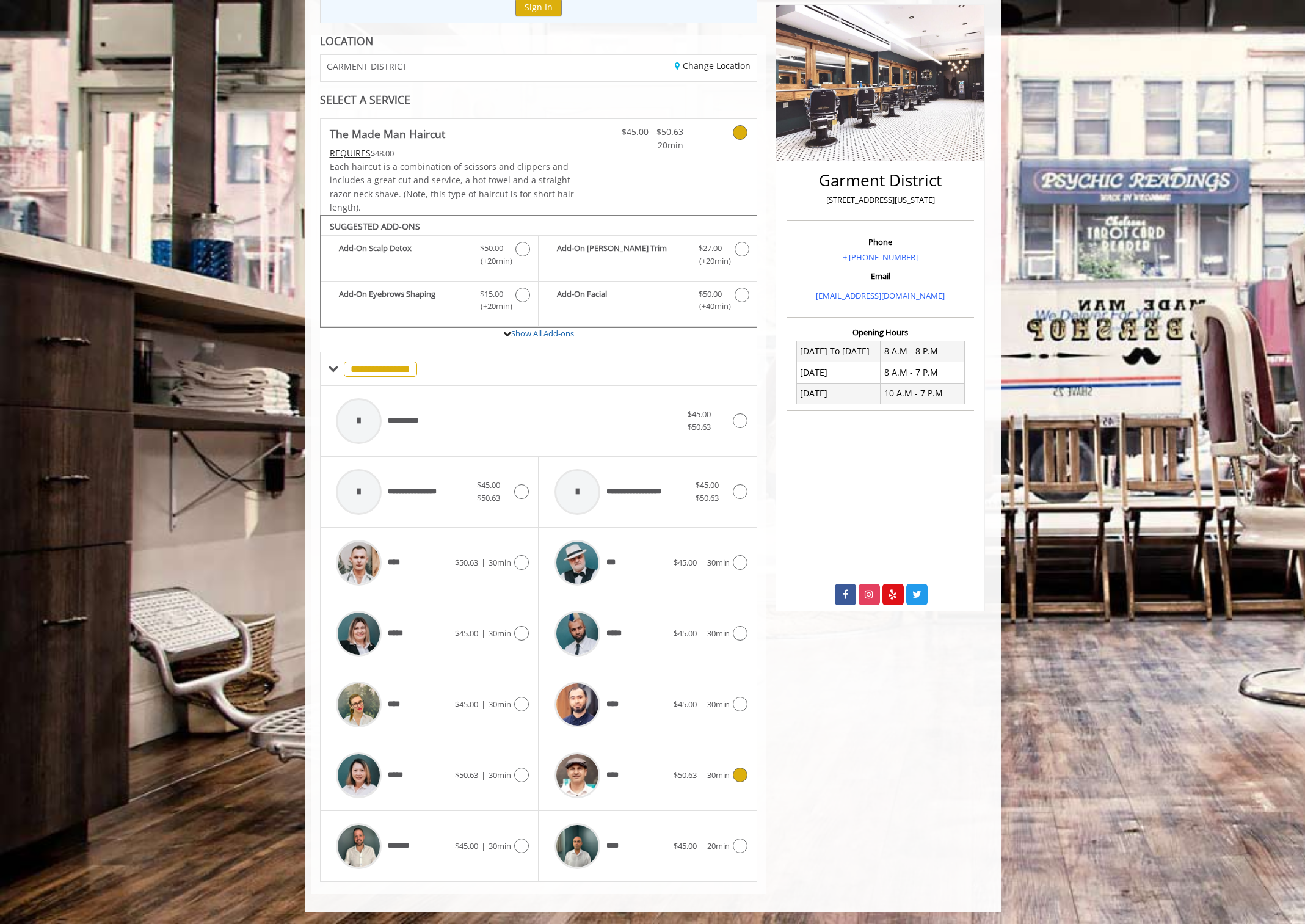
click at [667, 782] on div "****" at bounding box center [610, 775] width 125 height 58
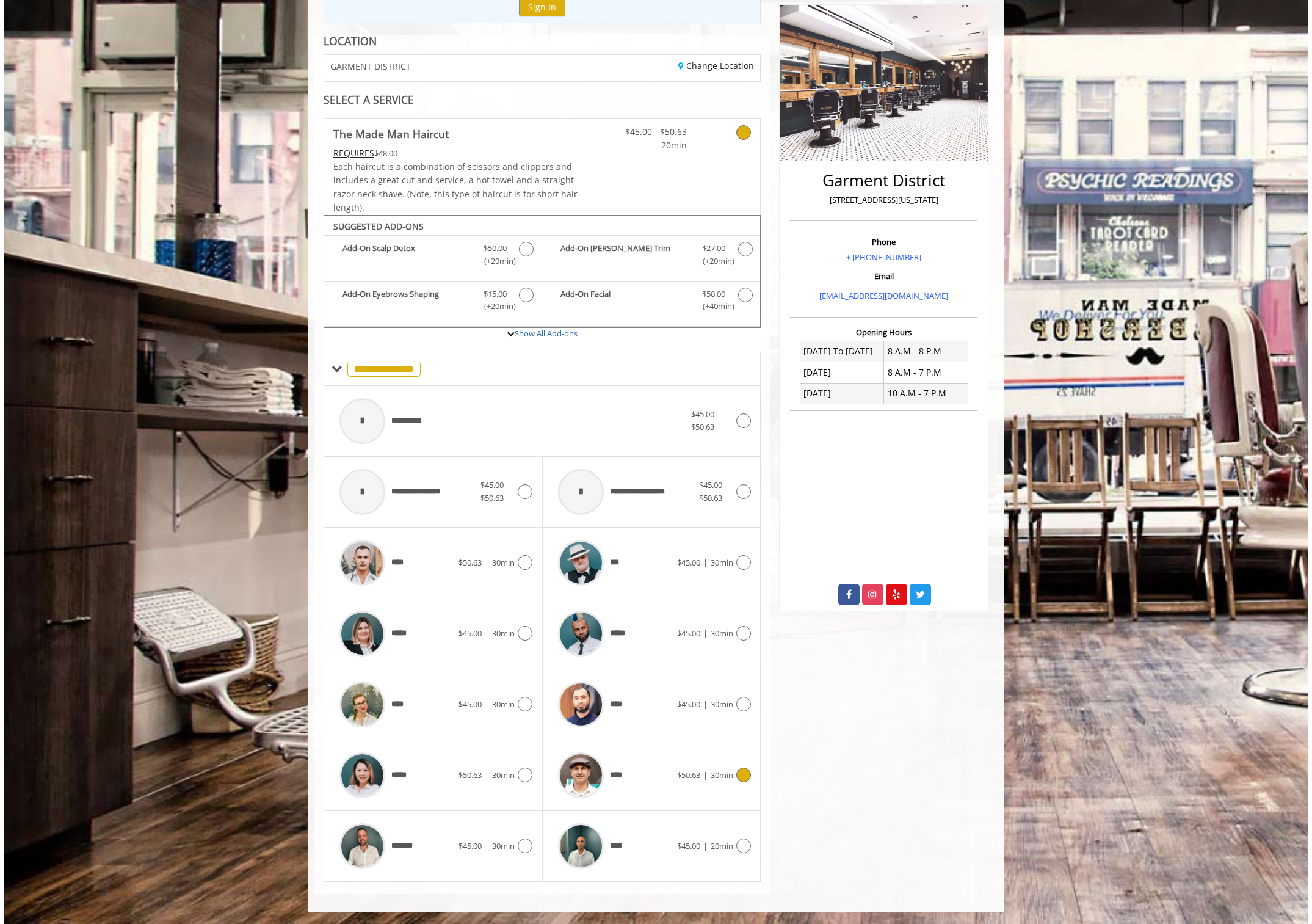
scroll to position [0, 0]
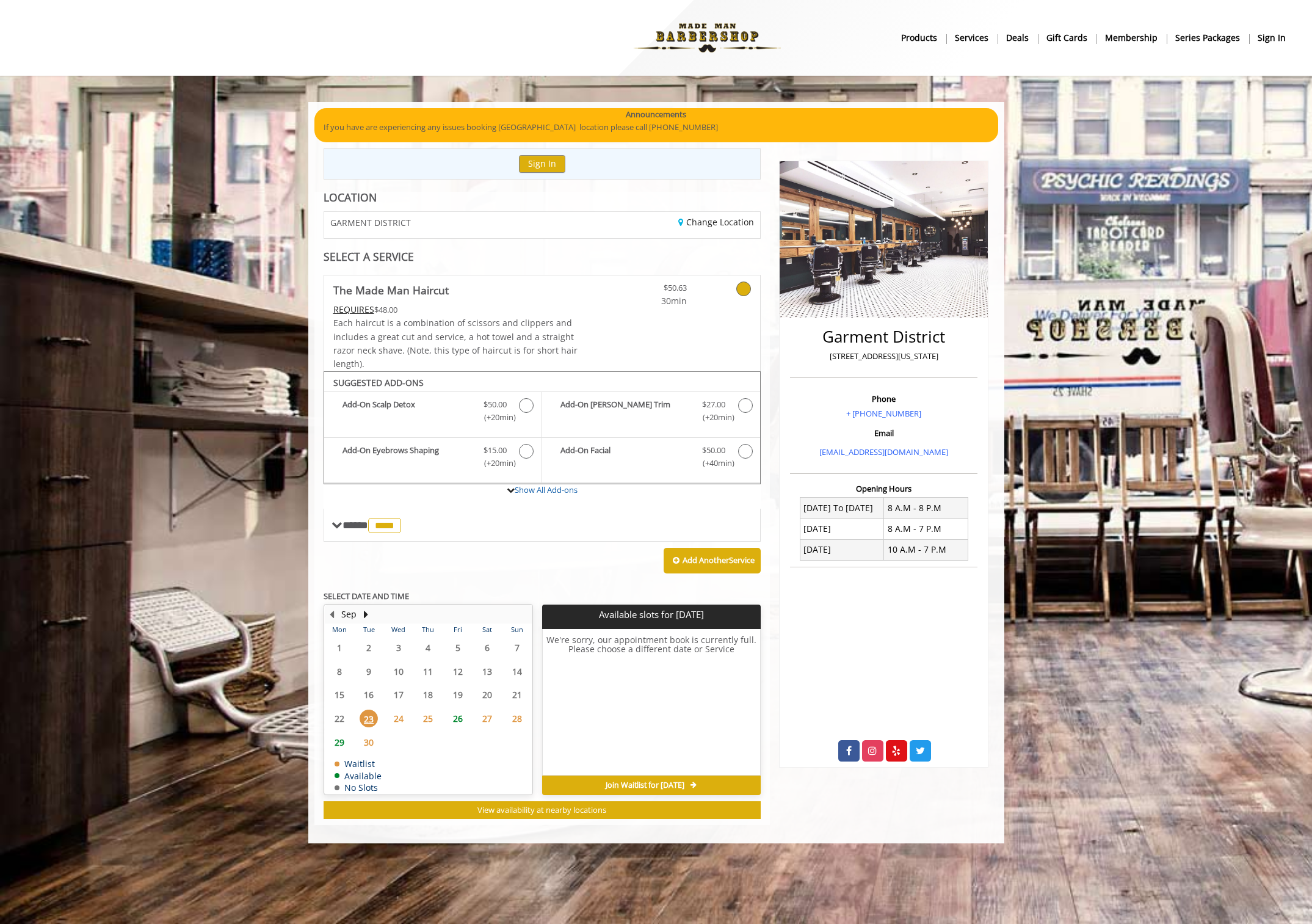
click at [339, 745] on span "29" at bounding box center [339, 742] width 18 height 17
click at [367, 608] on button "Next Month" at bounding box center [366, 614] width 10 height 14
click at [342, 694] on span "13" at bounding box center [339, 694] width 18 height 17
